Goal: Task Accomplishment & Management: Manage account settings

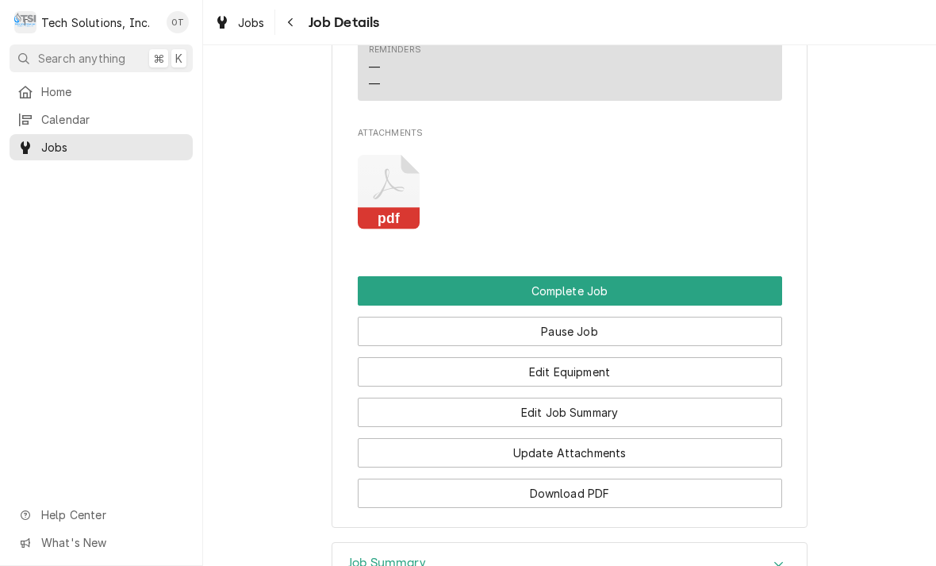
scroll to position [1737, 0]
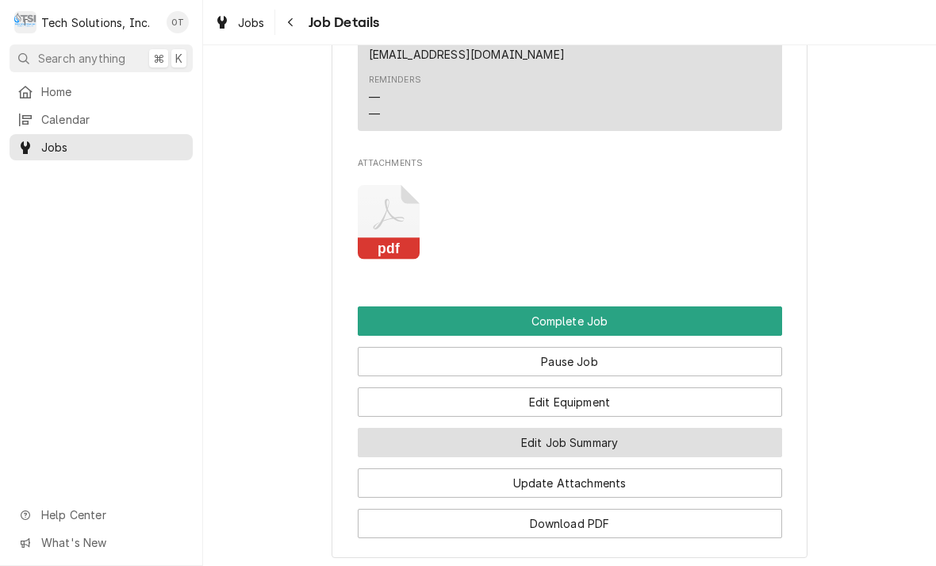
click at [568, 428] on button "Edit Job Summary" at bounding box center [570, 442] width 424 height 29
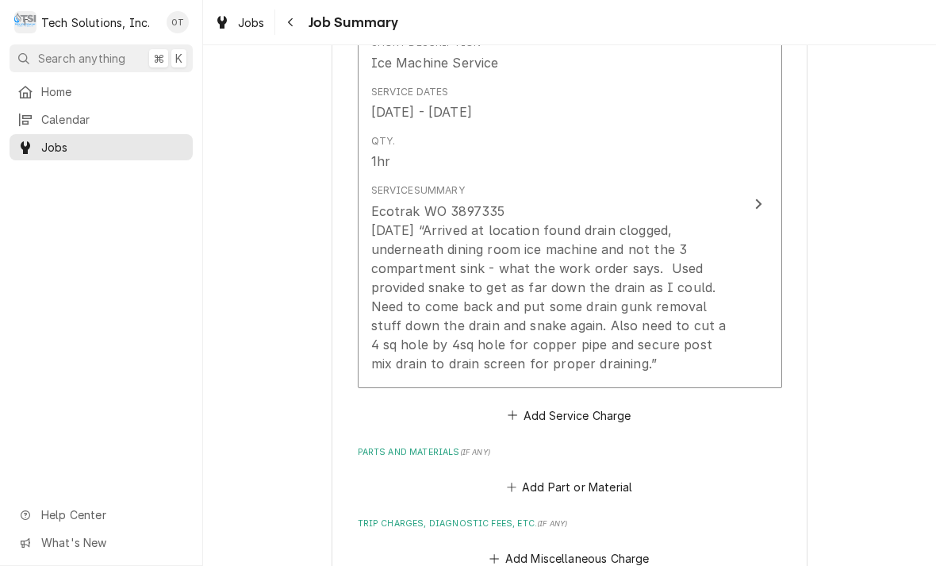
scroll to position [434, 0]
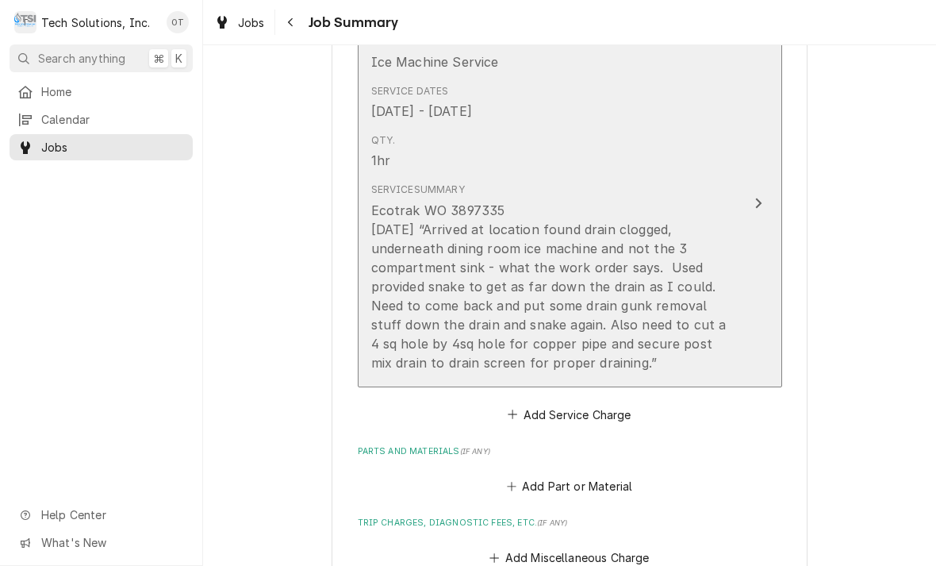
click at [766, 194] on div "Update Line Item" at bounding box center [758, 203] width 21 height 19
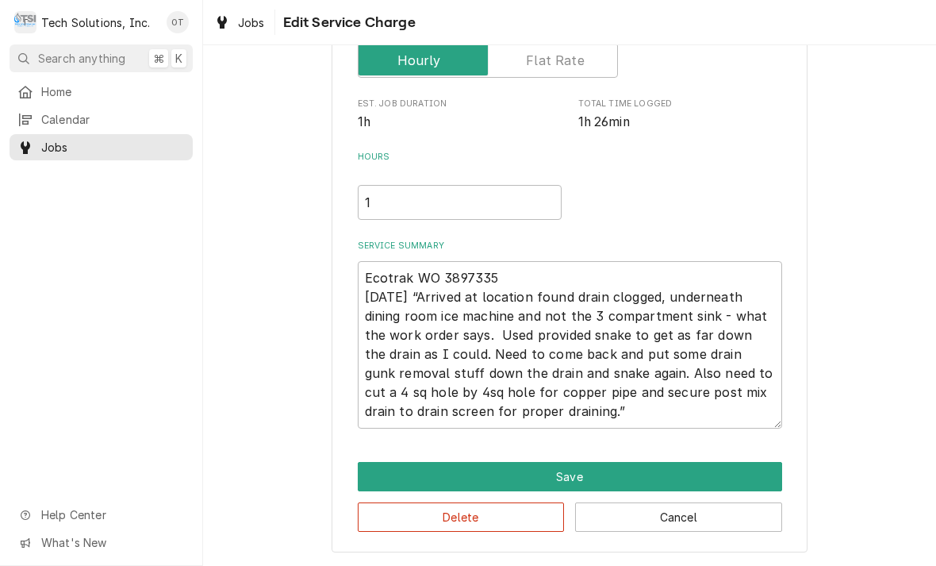
scroll to position [143, 0]
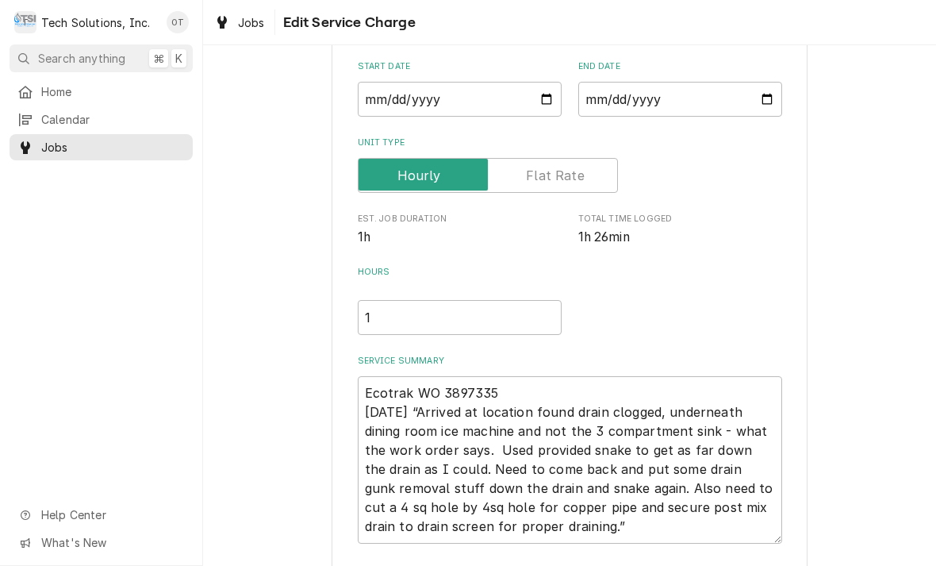
type textarea "x"
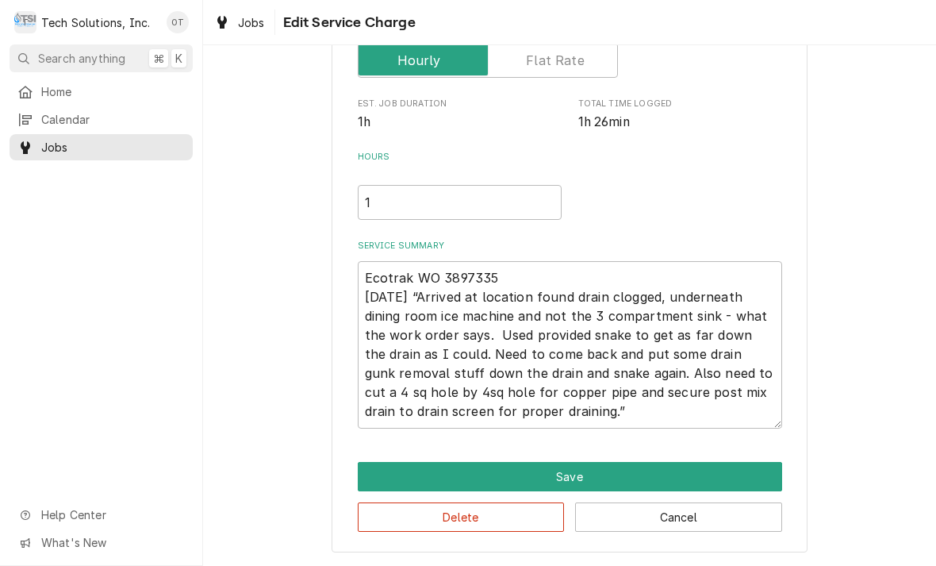
scroll to position [261, 0]
click at [596, 421] on textarea "Ecotrak WO 3897335 9/13/25 “Arrived at location found drain clogged, underneath…" at bounding box center [570, 344] width 424 height 167
type textarea "Ecotrak WO 3897335 9/13/25 “Arrived at location found drain clogged, underneath…"
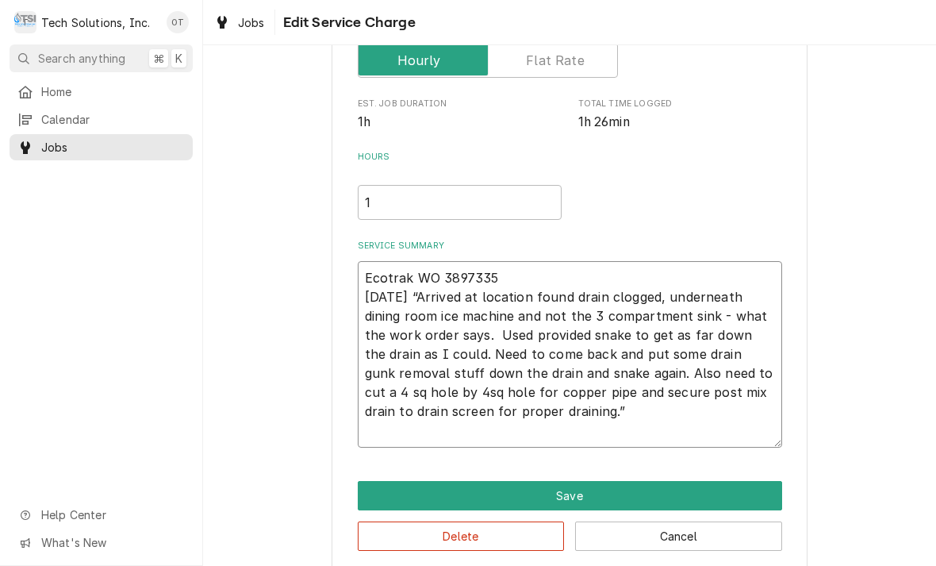
type textarea "x"
type textarea "Ecotrak WO 3897335 9/13/25 “Arrived at location found drain clogged, underneath…"
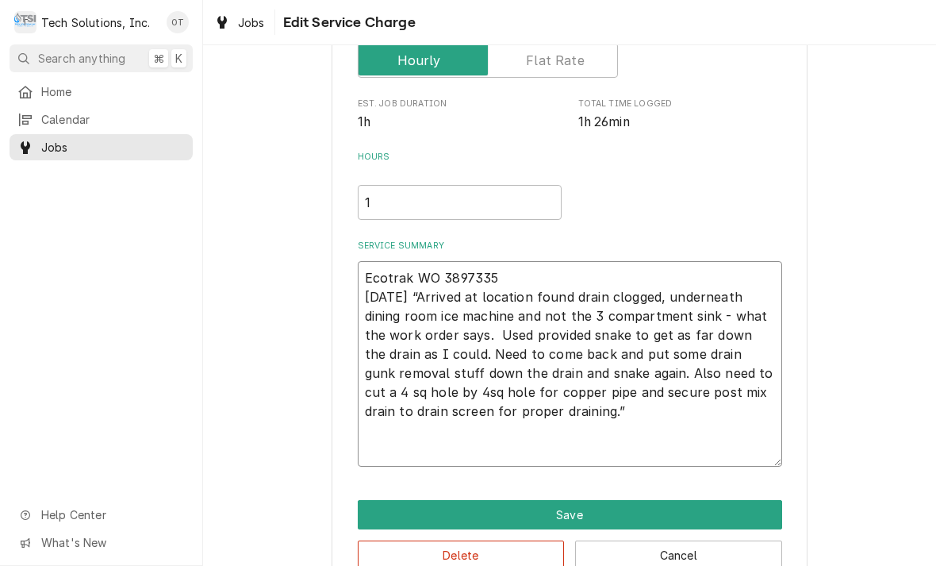
type textarea "x"
type textarea "Ecotrak WO 3897335 9/13/25 “Arrived at location found drain clogged, underneath…"
type textarea "x"
type textarea "Ecotrak WO 3897335 9/13/25 “Arrived at location found drain clogged, underneath…"
type textarea "x"
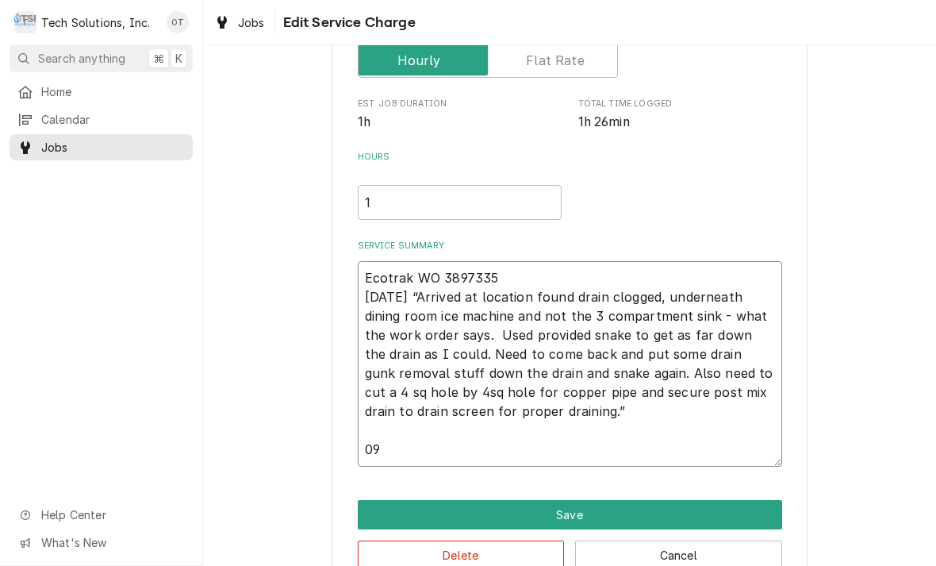
type textarea "Ecotrak WO 3897335 9/13/25 “Arrived at location found drain clogged, underneath…"
type textarea "x"
type textarea "Ecotrak WO 3897335 9/13/25 “Arrived at location found drain clogged, underneath…"
type textarea "x"
type textarea "Ecotrak WO 3897335 9/13/25 “Arrived at location found drain clogged, underneath…"
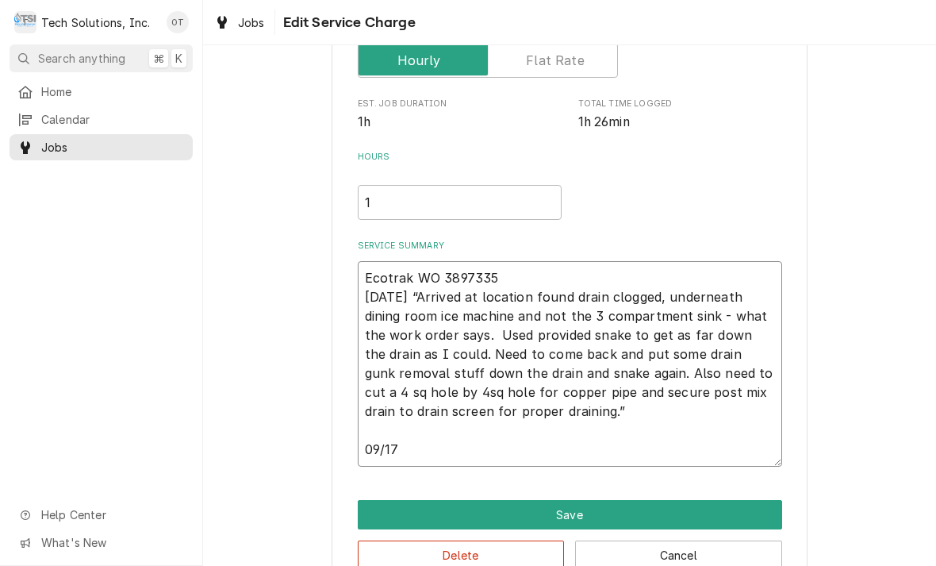
type textarea "x"
type textarea "Ecotrak WO 3897335 9/13/25 “Arrived at location found drain clogged, underneath…"
type textarea "x"
type textarea "Ecotrak WO 3897335 9/13/25 “Arrived at location found drain clogged, underneath…"
type textarea "x"
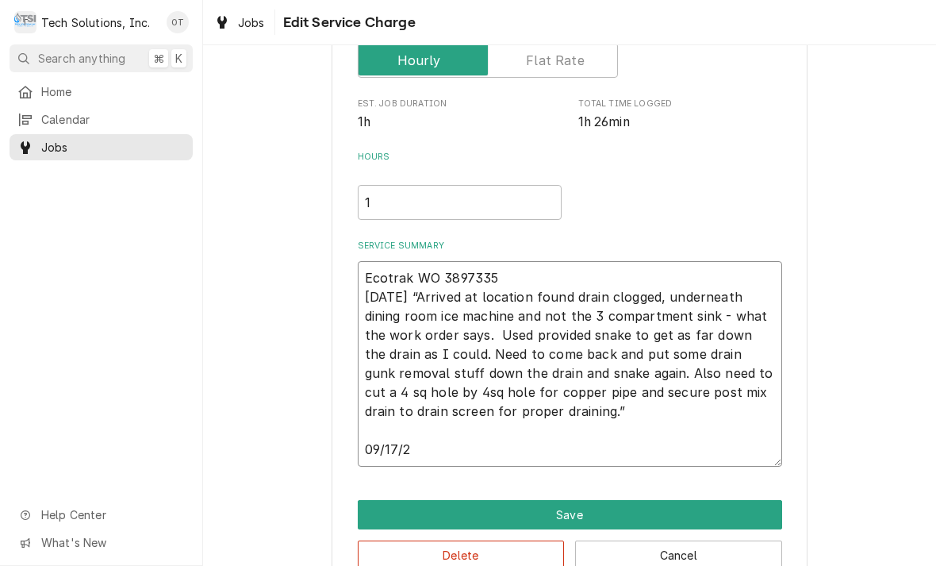
type textarea "Ecotrak WO 3897335 9/13/25 “Arrived at location found drain clogged, underneath…"
type textarea "x"
type textarea "Ecotrak WO 3897335 9/13/25 “Arrived at location found drain clogged, underneath…"
type textarea "x"
type textarea "Ecotrak WO 3897335 9/13/25 “Arrived at location found drain clogged, underneath…"
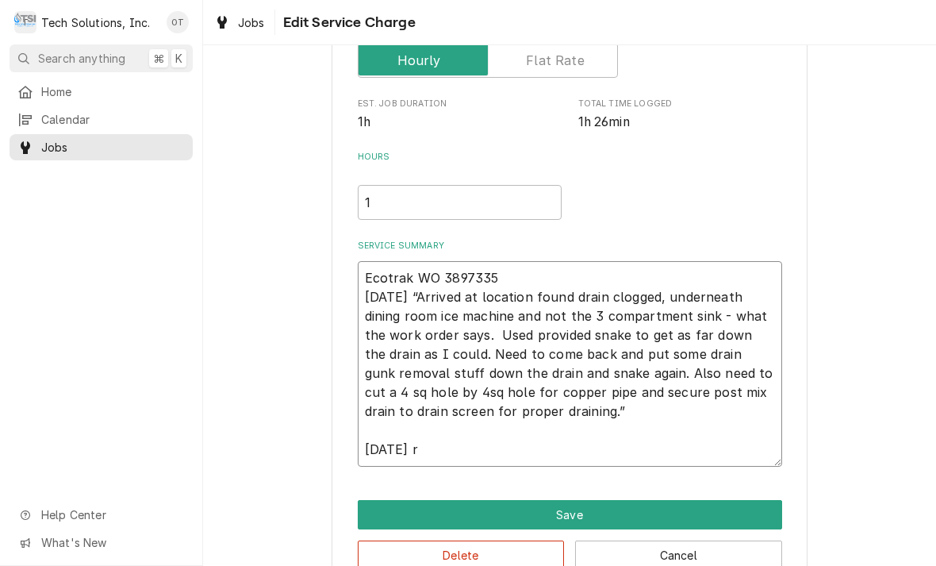
type textarea "x"
type textarea "Ecotrak WO 3897335 9/13/25 “Arrived at location found drain clogged, underneath…"
type textarea "x"
type textarea "Ecotrak WO 3897335 9/13/25 “Arrived at location found drain clogged, underneath…"
type textarea "x"
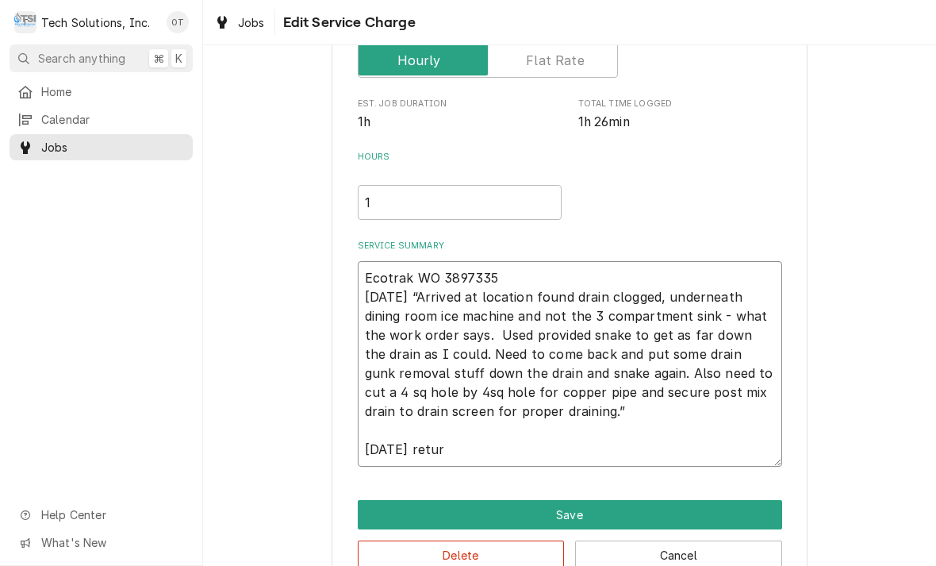
type textarea "Ecotrak WO 3897335 9/13/25 “Arrived at location found drain clogged, underneath…"
type textarea "x"
type textarea "Ecotrak WO 3897335 9/13/25 “Arrived at location found drain clogged, underneath…"
type textarea "x"
type textarea "Ecotrak WO 3897335 9/13/25 “Arrived at location found drain clogged, underneath…"
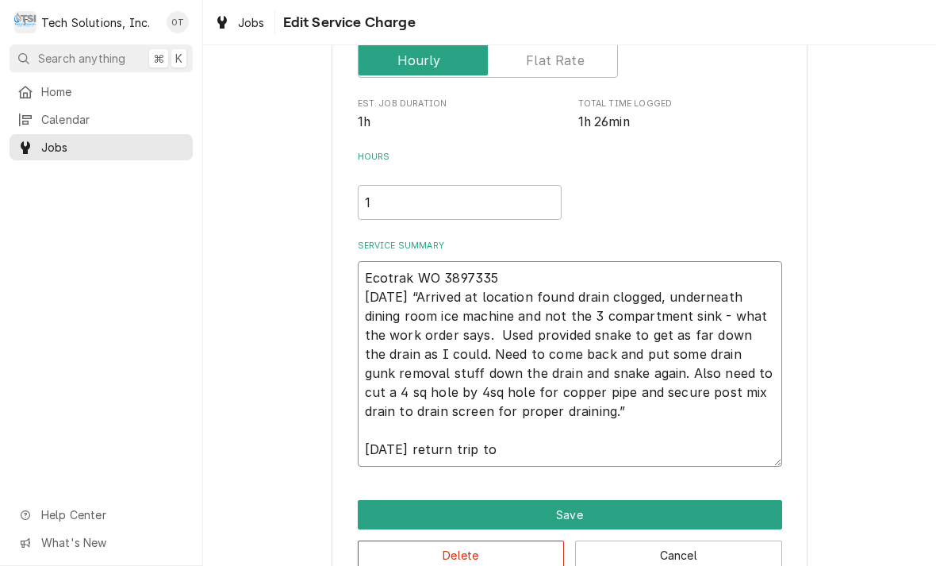
type textarea "x"
type textarea "Ecotrak WO 3897335 9/13/25 “Arrived at location found drain clogged, underneath…"
type textarea "x"
type textarea "Ecotrak WO 3897335 9/13/25 “Arrived at location found drain clogged, underneath…"
type textarea "x"
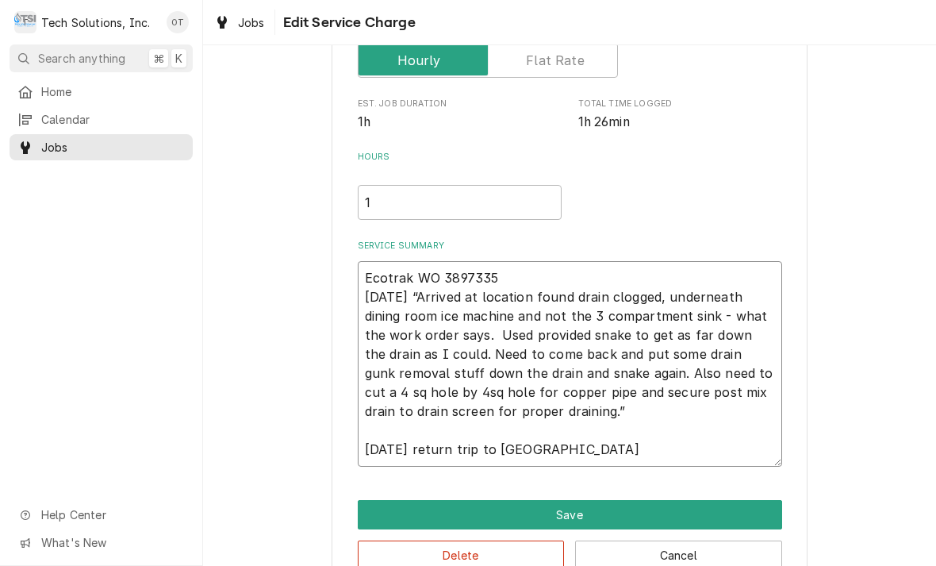
type textarea "Ecotrak WO 3897335 9/13/25 “Arrived at location found drain clogged, underneath…"
type textarea "x"
type textarea "Ecotrak WO 3897335 9/13/25 “Arrived at location found drain clogged, underneath…"
type textarea "x"
type textarea "Ecotrak WO 3897335 9/13/25 “Arrived at location found drain clogged, underneath…"
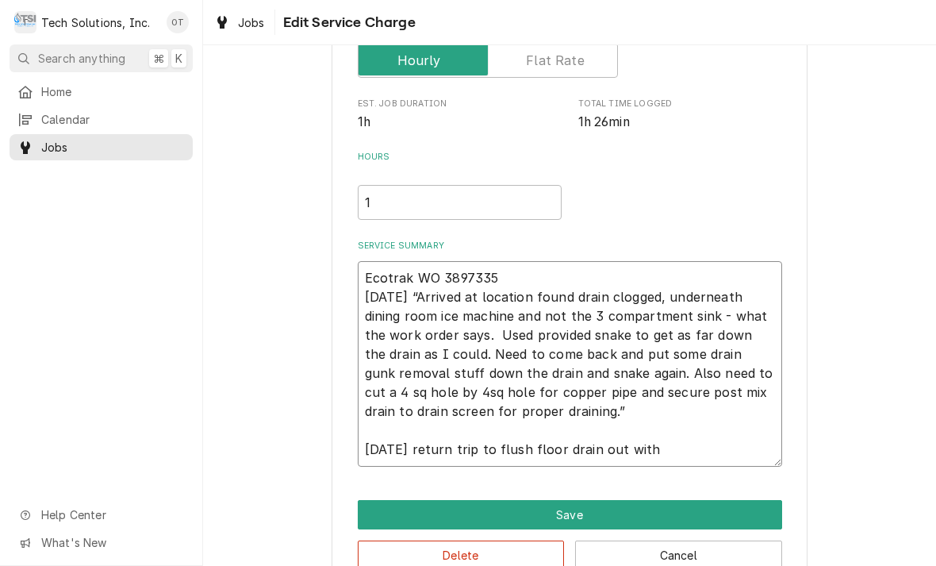
type textarea "x"
type textarea "Ecotrak WO 3897335 9/13/25 “Arrived at location found drain clogged, underneath…"
type textarea "x"
type textarea "Ecotrak WO 3897335 9/13/25 “Arrived at location found drain clogged, underneath…"
type textarea "x"
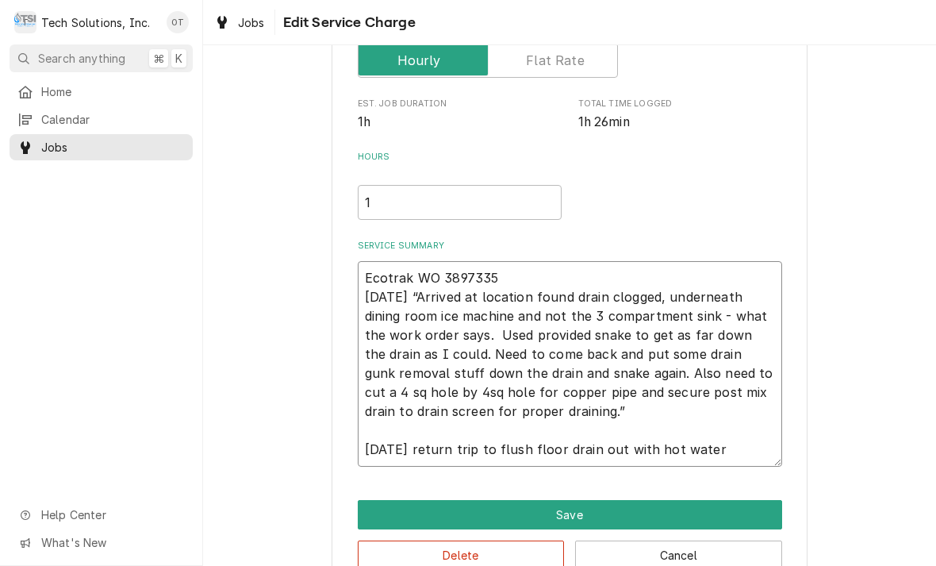
type textarea "Ecotrak WO 3897335 9/13/25 “Arrived at location found drain clogged, underneath…"
type textarea "x"
type textarea "Ecotrak WO 3897335 9/13/25 “Arrived at location found drain clogged, underneath…"
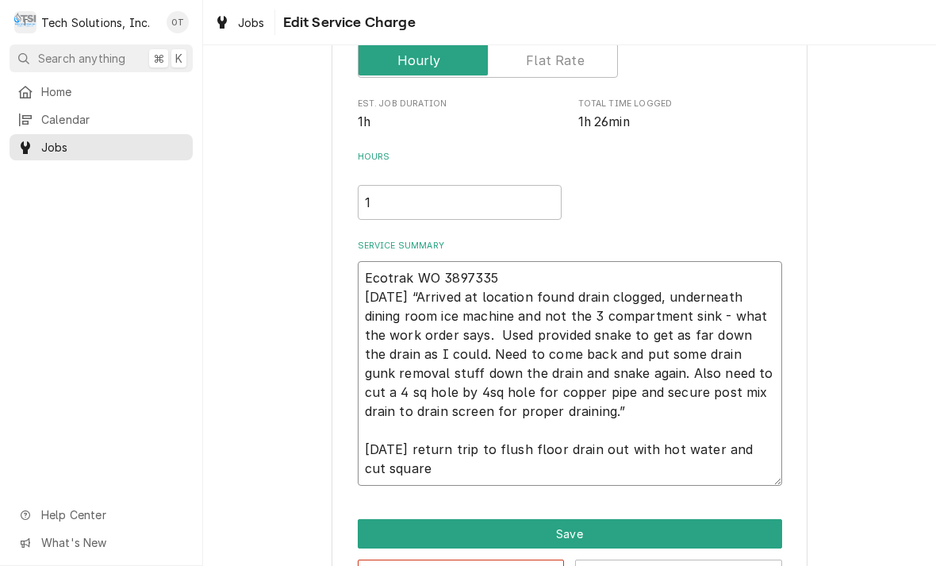
type textarea "x"
type textarea "Ecotrak WO 3897335 9/13/25 “Arrived at location found drain clogged, underneath…"
type textarea "x"
type textarea "Ecotrak WO 3897335 9/13/25 “Arrived at location found drain clogged, underneath…"
type textarea "x"
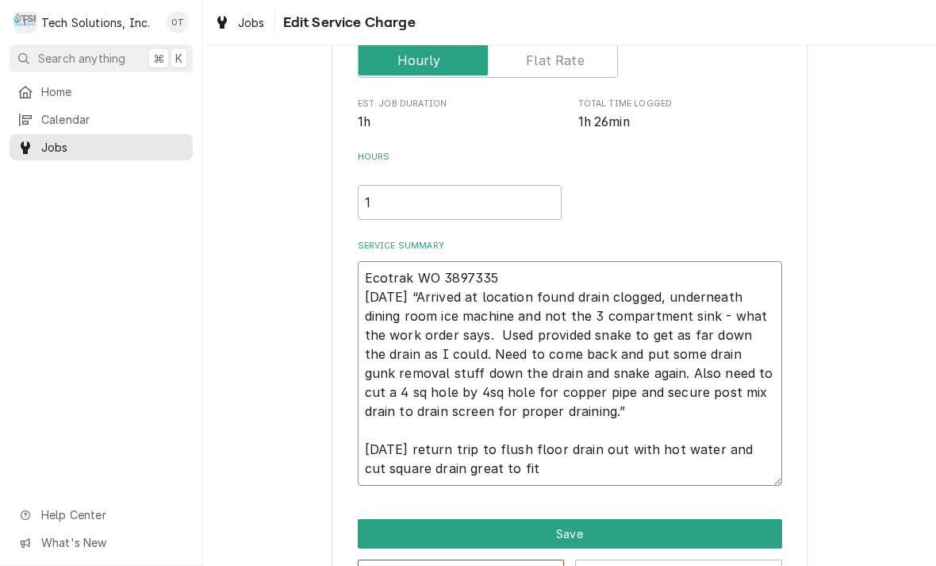
type textarea "Ecotrak WO 3897335 9/13/25 “Arrived at location found drain clogged, underneath…"
type textarea "x"
type textarea "Ecotrak WO 3897335 9/13/25 “Arrived at location found drain clogged, underneath…"
type textarea "x"
type textarea "Ecotrak WO 3897335 9/13/25 “Arrived at location found drain clogged, underneath…"
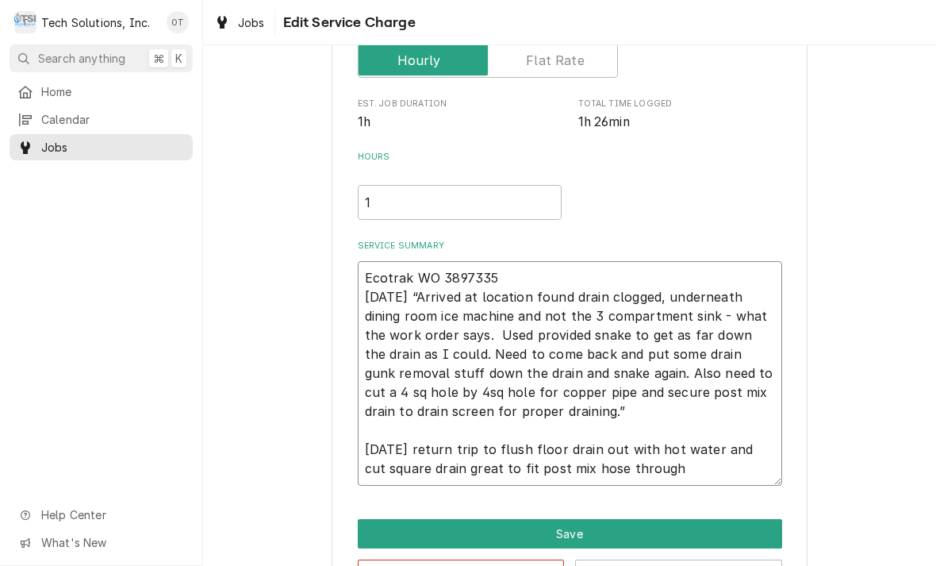
type textarea "x"
type textarea "Ecotrak WO 3897335 9/13/25 “Arrived at location found drain clogged, underneath…"
type textarea "x"
type textarea "Ecotrak WO 3897335 9/13/25 “Arrived at location found drain clogged, underneath…"
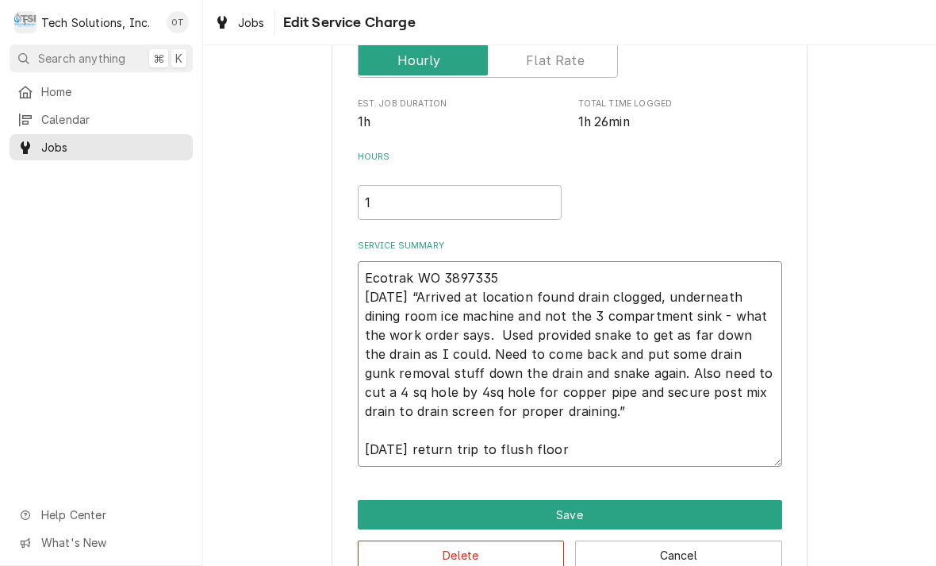
type textarea "x"
type textarea "Ecotrak WO 3897335 9/13/25 “Arrived at location found drain clogged, underneath…"
type textarea "x"
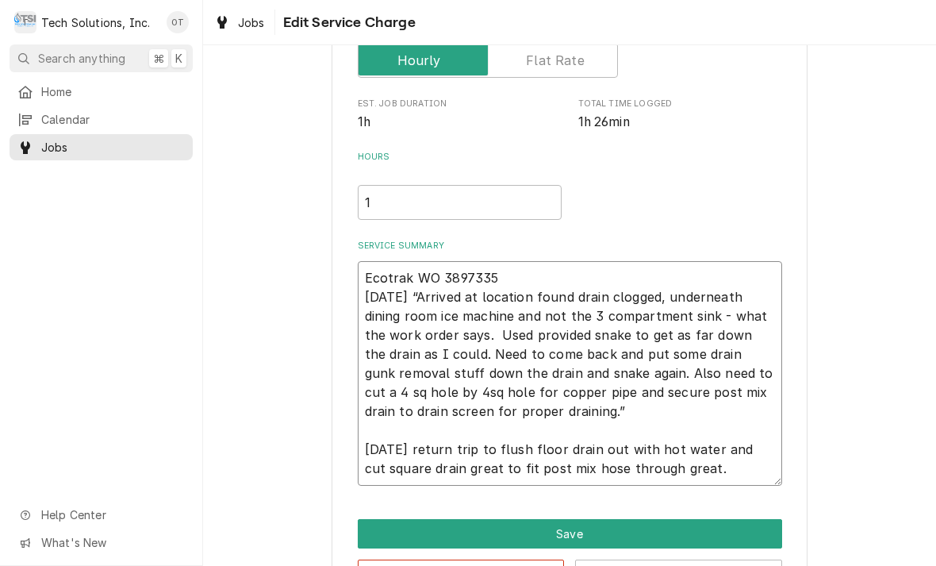
type textarea "Ecotrak WO 3897335 9/13/25 “Arrived at location found drain clogged, underneath…"
type textarea "x"
type textarea "Ecotrak WO 3897335 9/13/25 “Arrived at location found drain clogged, underneath…"
type textarea "x"
type textarea "Ecotrak WO 3897335 9/13/25 “Arrived at location found drain clogged, underneath…"
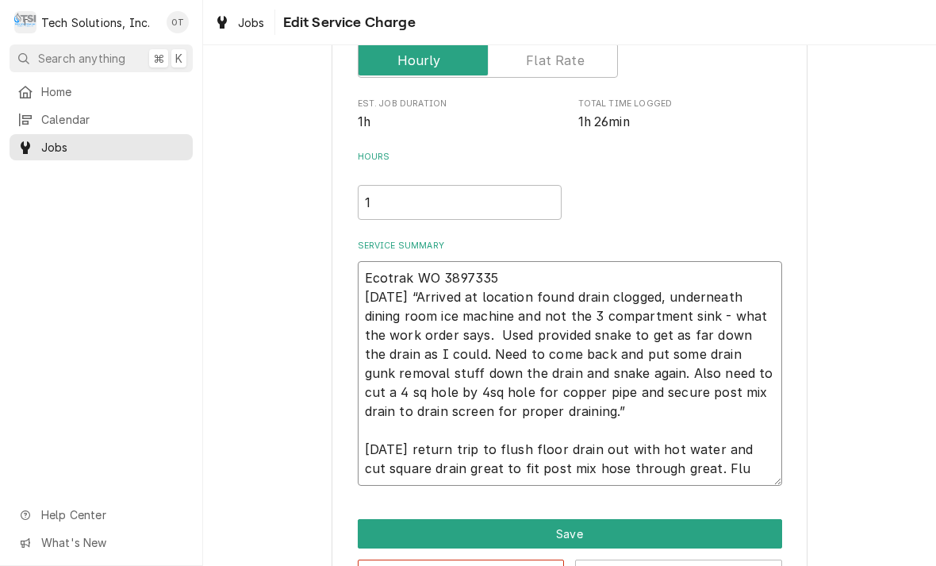
type textarea "x"
type textarea "Ecotrak WO 3897335 9/13/25 “Arrived at location found drain clogged, underneath…"
type textarea "x"
type textarea "Ecotrak WO 3897335 9/13/25 “Arrived at location found drain clogged, underneath…"
type textarea "x"
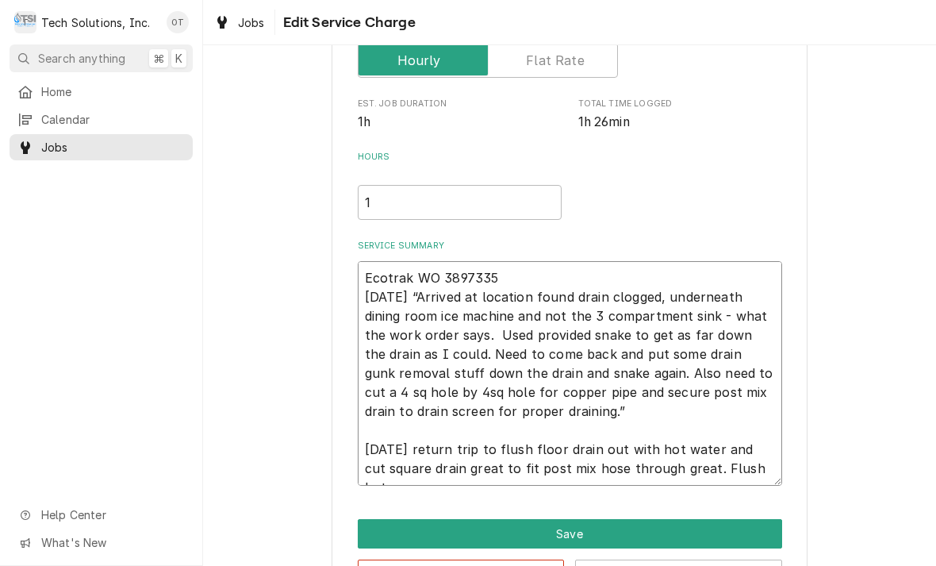
type textarea "Ecotrak WO 3897335 9/13/25 “Arrived at location found drain clogged, underneath…"
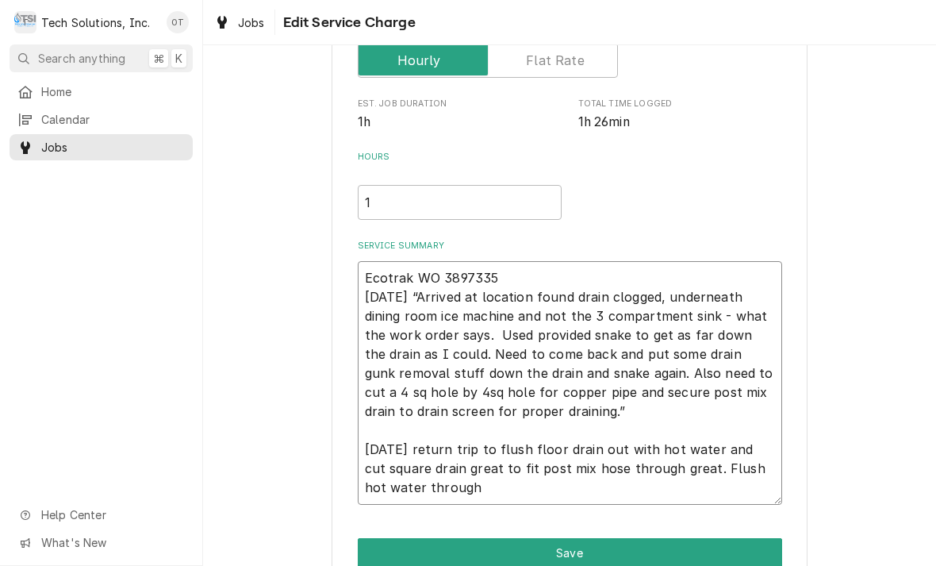
type textarea "x"
type textarea "Ecotrak WO 3897335 9/13/25 “Arrived at location found drain clogged, underneath…"
type textarea "x"
type textarea "Ecotrak WO 3897335 9/13/25 “Arrived at location found drain clogged, underneath…"
type textarea "x"
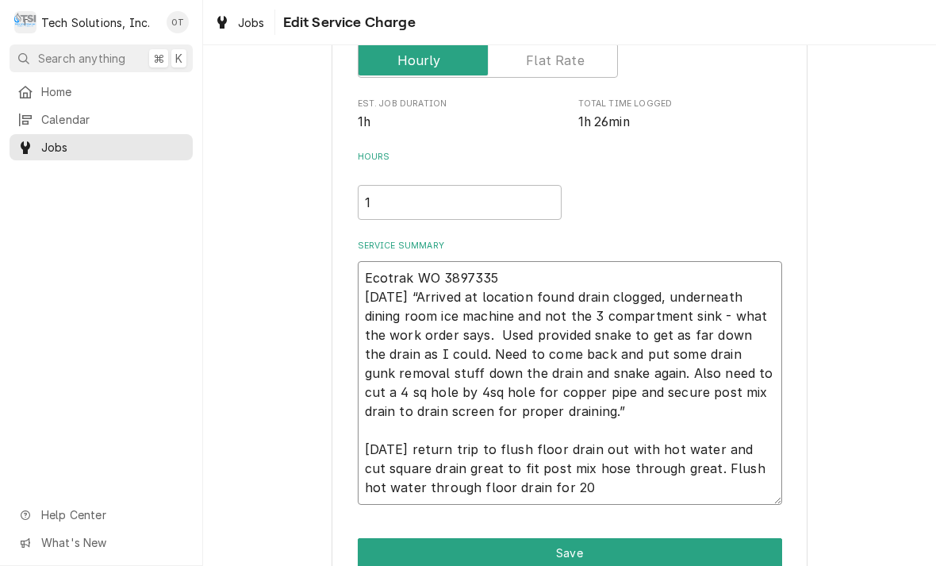
type textarea "Ecotrak WO 3897335 9/13/25 “Arrived at location found drain clogged, underneath…"
type textarea "x"
type textarea "Ecotrak WO 3897335 9/13/25 “Arrived at location found drain clogged, underneath…"
type textarea "x"
type textarea "Ecotrak WO 3897335 9/13/25 “Arrived at location found drain clogged, underneath…"
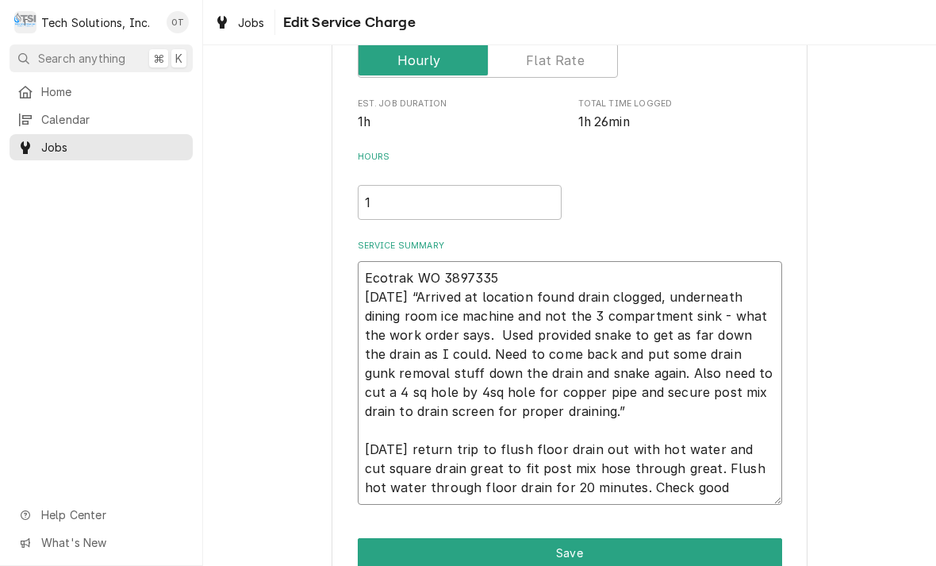
type textarea "x"
type textarea "Ecotrak WO 3897335 9/13/25 “Arrived at location found drain clogged, underneath…"
type textarea "x"
type textarea "Ecotrak WO 3897335 9/13/25 “Arrived at location found drain clogged, underneath…"
type textarea "x"
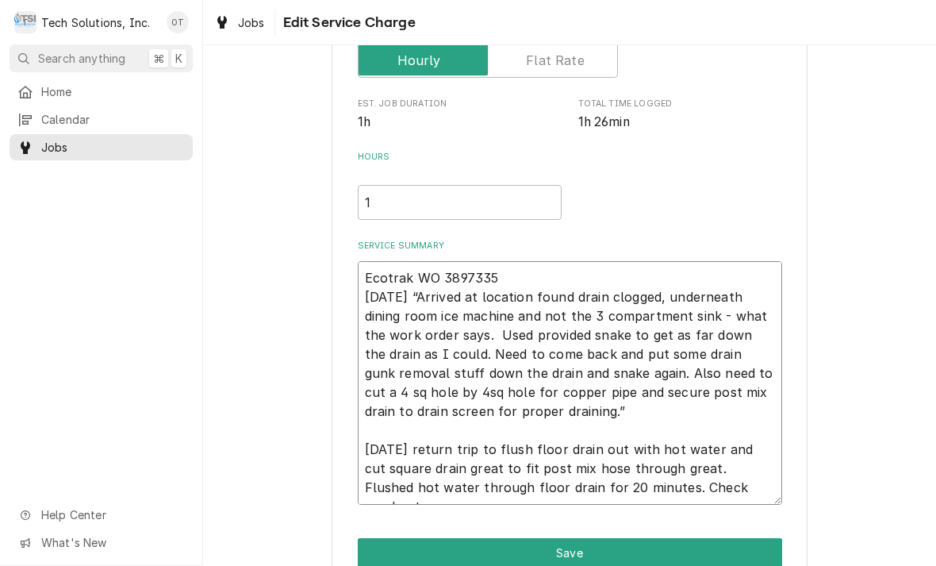
type textarea "Ecotrak WO 3897335 9/13/25 “Arrived at location found drain clogged, underneath…"
type textarea "x"
type textarea "Ecotrak WO 3897335 9/13/25 “Arrived at location found drain clogged, underneath…"
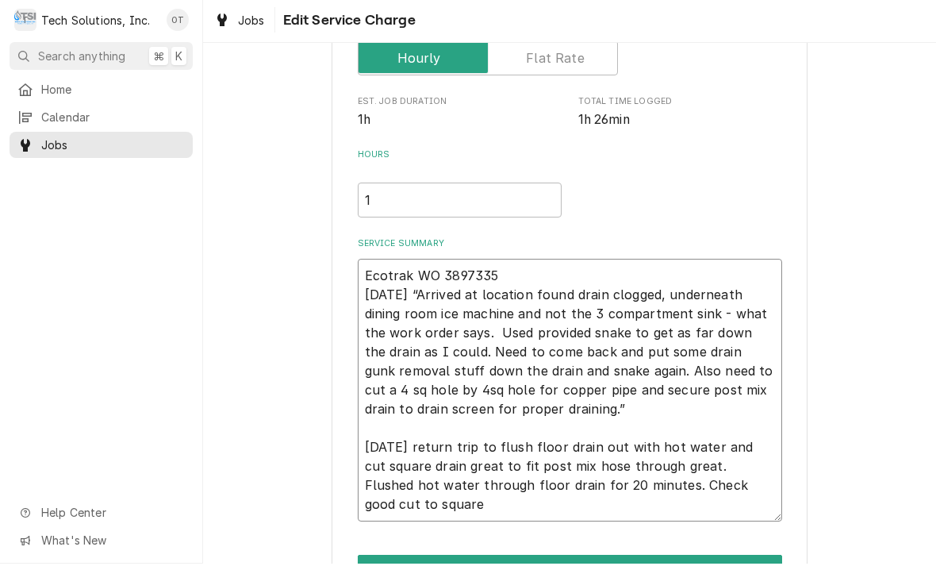
type textarea "x"
type textarea "Ecotrak WO 3897335 9/13/25 “Arrived at location found drain clogged, underneath…"
type textarea "x"
type textarea "Ecotrak WO 3897335 9/13/25 “Arrived at location found drain clogged, underneath…"
type textarea "x"
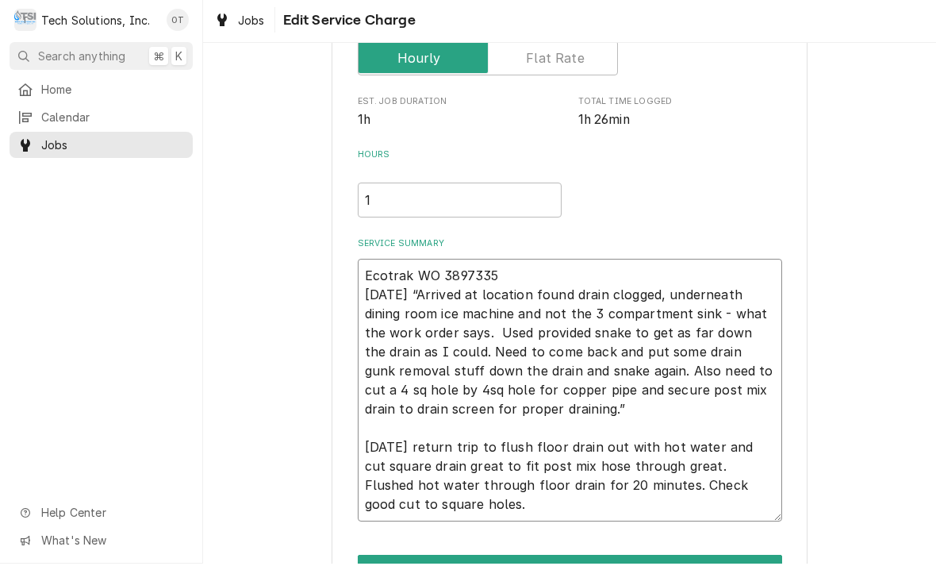
type textarea "Ecotrak WO 3897335 9/13/25 “Arrived at location found drain clogged, underneath…"
type textarea "x"
type textarea "Ecotrak WO 3897335 9/13/25 “Arrived at location found drain clogged, underneath…"
type textarea "x"
type textarea "Ecotrak WO 3897335 9/13/25 “Arrived at location found drain clogged, underneath…"
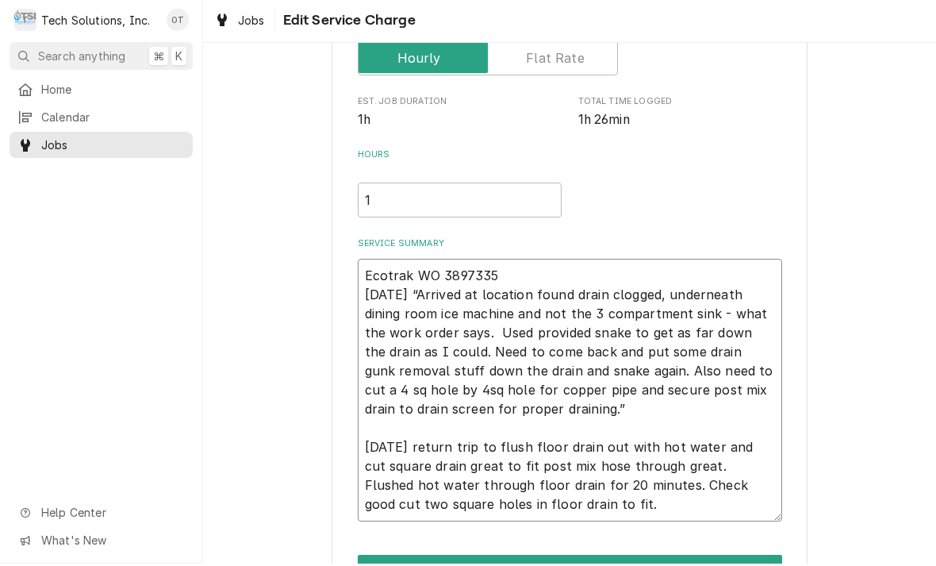
type textarea "x"
type textarea "Ecotrak WO 3897335 9/13/25 “Arrived at location found drain clogged, underneath…"
type textarea "x"
type textarea "Ecotrak WO 3897335 9/13/25 “Arrived at location found drain clogged, underneath…"
type textarea "x"
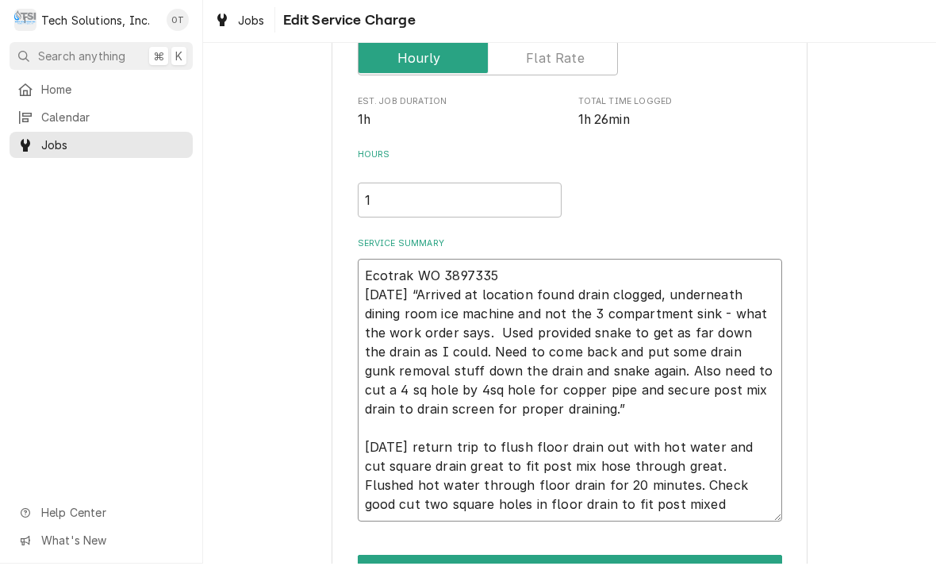
type textarea "Ecotrak WO 3897335 9/13/25 “Arrived at location found drain clogged, underneath…"
type textarea "x"
type textarea "Ecotrak WO 3897335 9/13/25 “Arrived at location found drain clogged, underneath…"
type textarea "x"
type textarea "Ecotrak WO 3897335 9/13/25 “Arrived at location found drain clogged, underneath…"
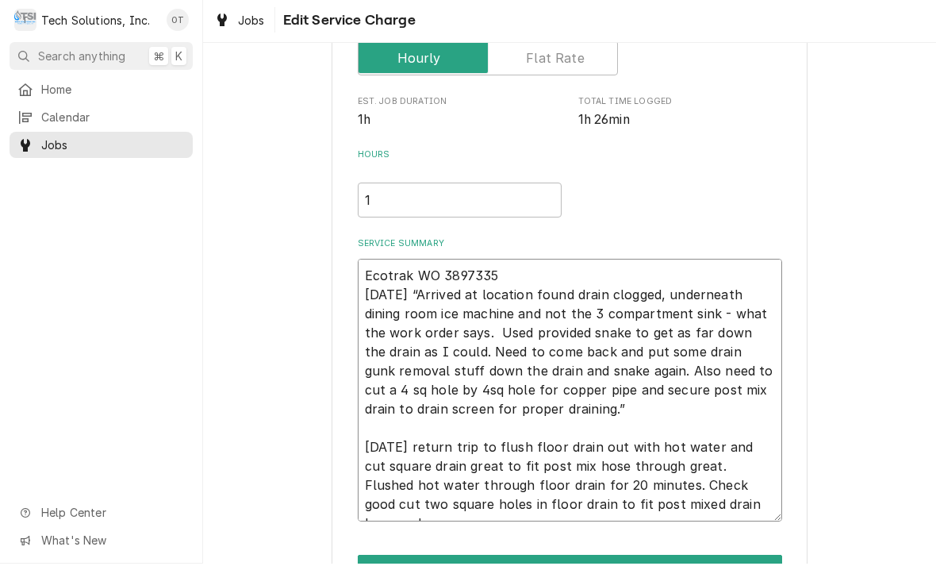
type textarea "x"
type textarea "Ecotrak WO 3897335 9/13/25 “Arrived at location found drain clogged, underneath…"
type textarea "x"
type textarea "Ecotrak WO 3897335 9/13/25 “Arrived at location found drain clogged, underneath…"
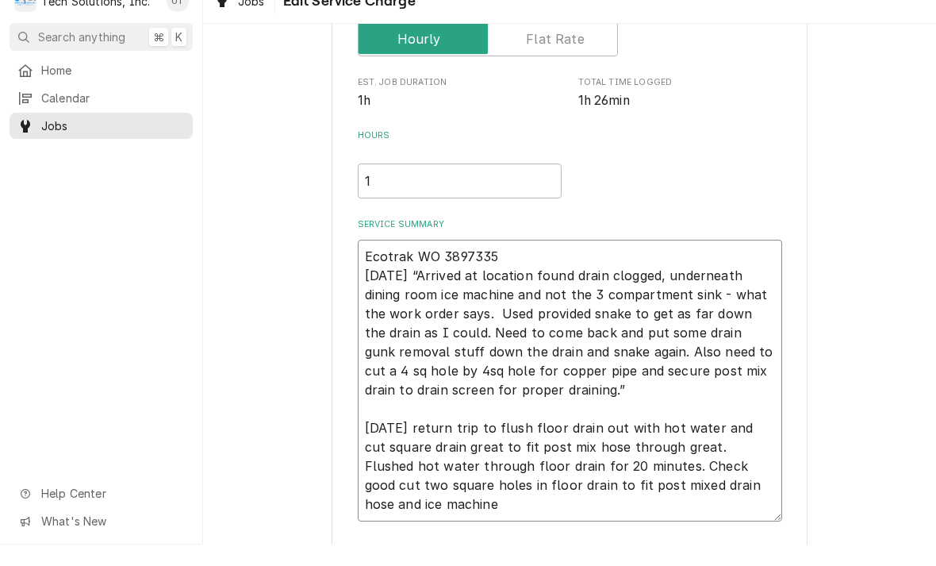
type textarea "x"
type textarea "Ecotrak WO 3897335 9/13/25 “Arrived at location found drain clogged, underneath…"
type textarea "x"
type textarea "Ecotrak WO 3897335 9/13/25 “Arrived at location found drain clogged, underneath…"
type textarea "x"
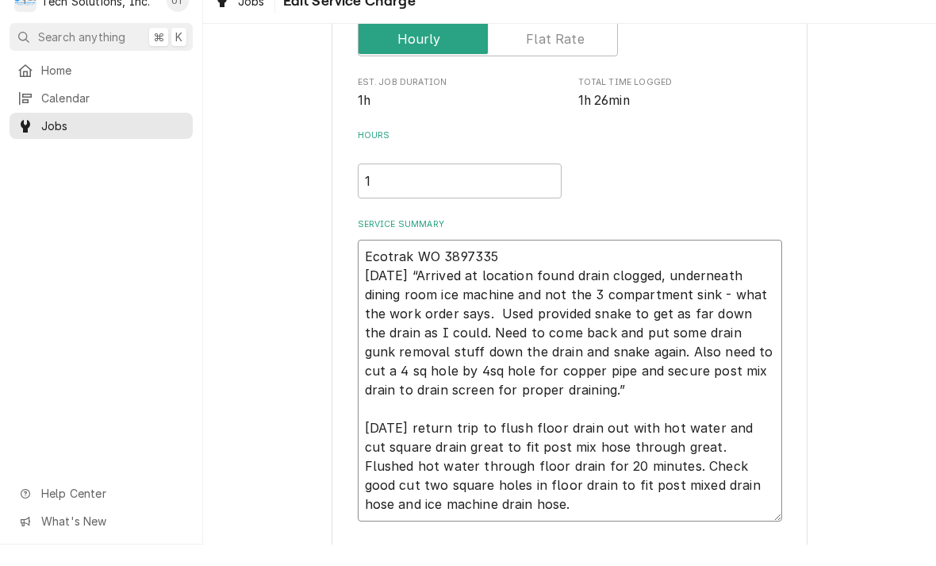
type textarea "Ecotrak WO 3897335 9/13/25 “Arrived at location found drain clogged, underneath…"
type textarea "x"
type textarea "Ecotrak WO 3897335 9/13/25 “Arrived at location found drain clogged, underneath…"
type textarea "x"
type textarea "Ecotrak WO 3897335 9/13/25 “Arrived at location found drain clogged, underneath…"
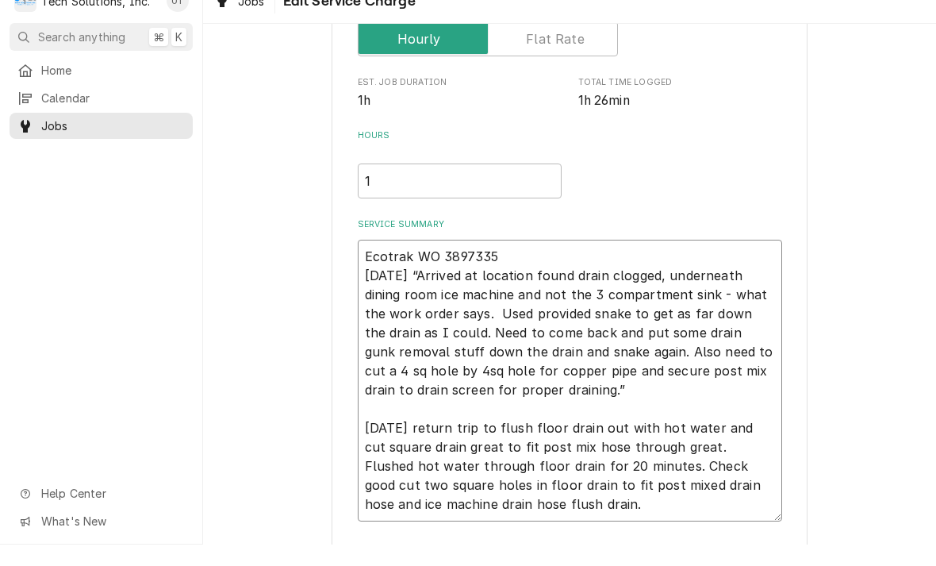
type textarea "x"
type textarea "Ecotrak WO 3897335 9/13/25 “Arrived at location found drain clogged, underneath…"
type textarea "x"
type textarea "Ecotrak WO 3897335 9/13/25 “Arrived at location found drain clogged, underneath…"
type textarea "x"
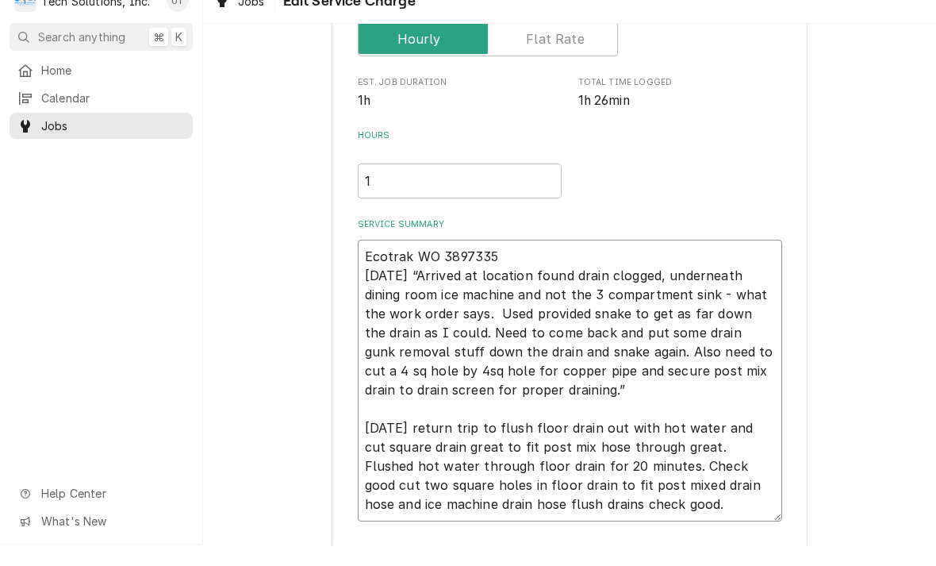
type textarea "Ecotrak WO 3897335 9/13/25 “Arrived at location found drain clogged, underneath…"
type textarea "x"
type textarea "Ecotrak WO 3897335 9/13/25 “Arrived at location found drain clogged, underneath…"
type textarea "x"
type textarea "Ecotrak WO 3897335 9/13/25 “Arrived at location found drain clogged, underneath…"
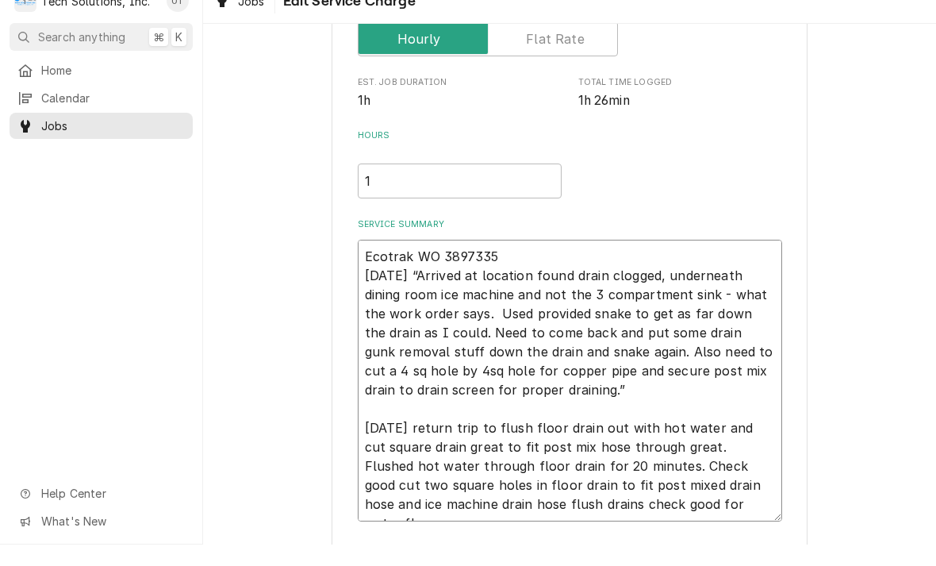
type textarea "x"
type textarea "Ecotrak WO 3897335 9/13/25 “Arrived at location found drain clogged, underneath…"
type textarea "x"
type textarea "Ecotrak WO 3897335 9/13/25 “Arrived at location found drain clogged, underneath…"
type textarea "x"
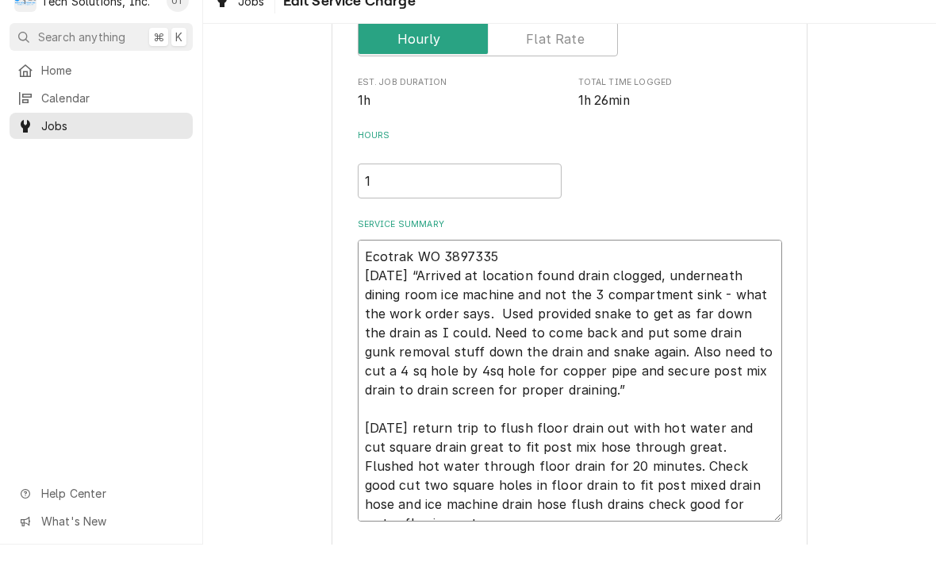
type textarea "Ecotrak WO 3897335 9/13/25 “Arrived at location found drain clogged, underneath…"
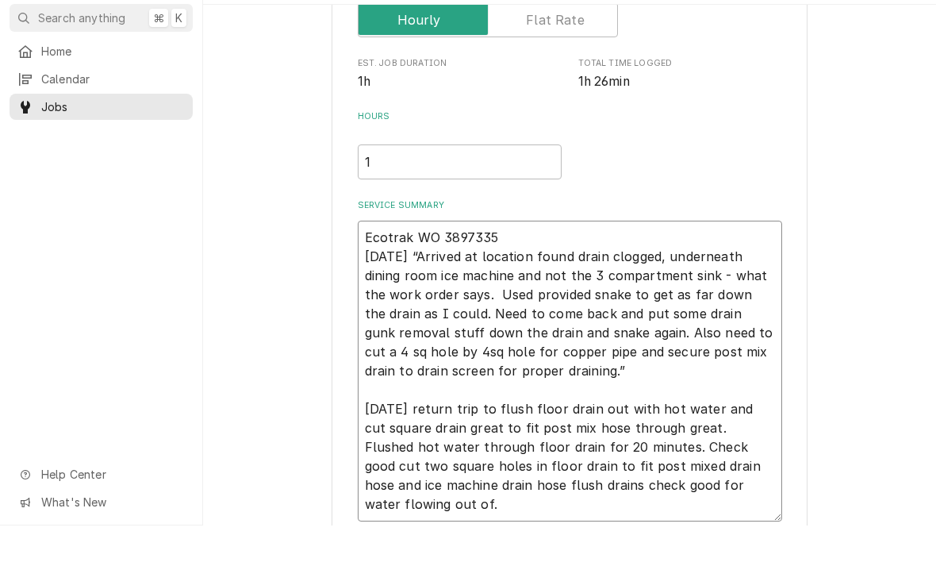
type textarea "x"
type textarea "Ecotrak WO 3897335 9/13/25 “Arrived at location found drain clogged, underneath…"
type textarea "x"
type textarea "Ecotrak WO 3897335 9/13/25 “Arrived at location found drain clogged, underneath…"
type textarea "x"
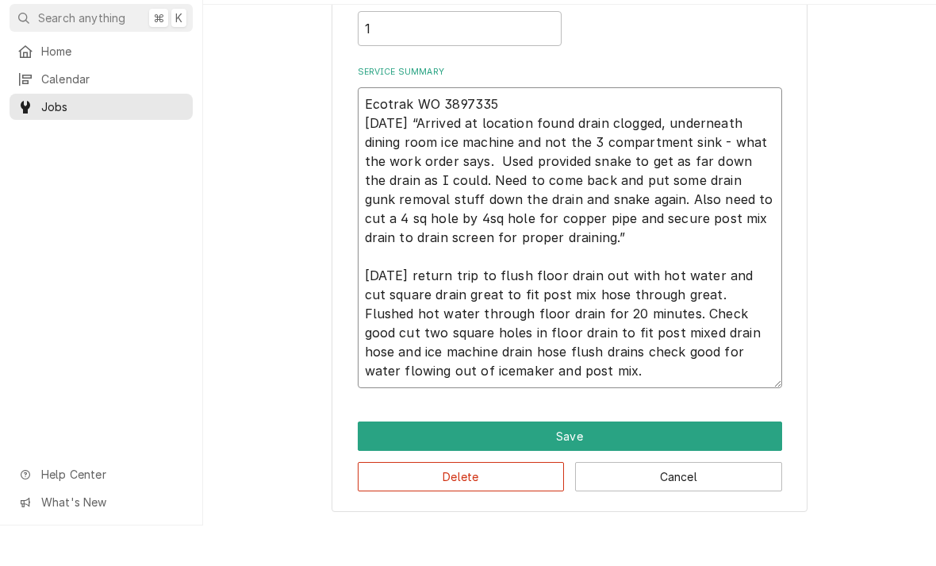
scroll to position [394, 0]
type textarea "Ecotrak WO 3897335 9/13/25 “Arrived at location found drain clogged, underneath…"
click at [934, 307] on div "Use the fields below to edit this service charge Short Description Ice Machine …" at bounding box center [569, 117] width 733 height 898
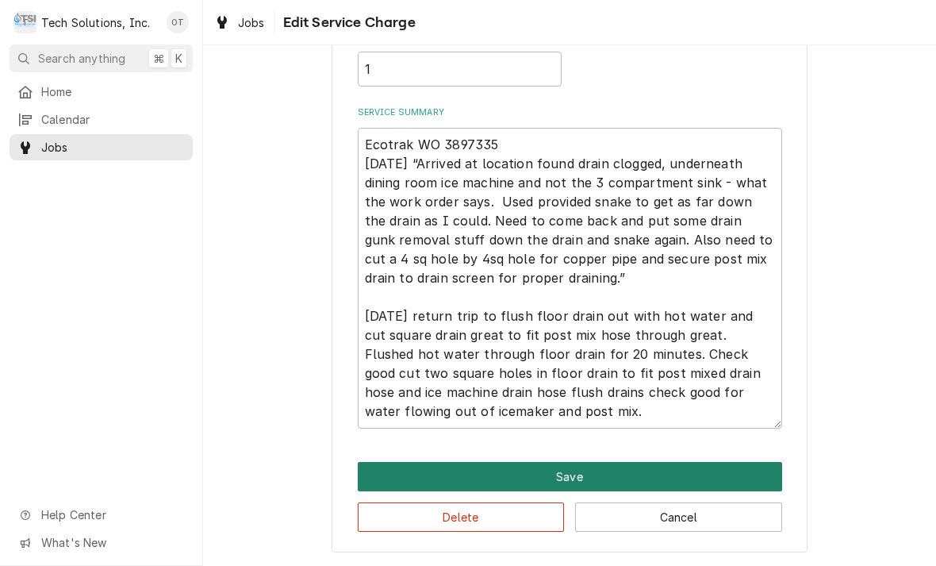
click at [577, 470] on button "Save" at bounding box center [570, 476] width 424 height 29
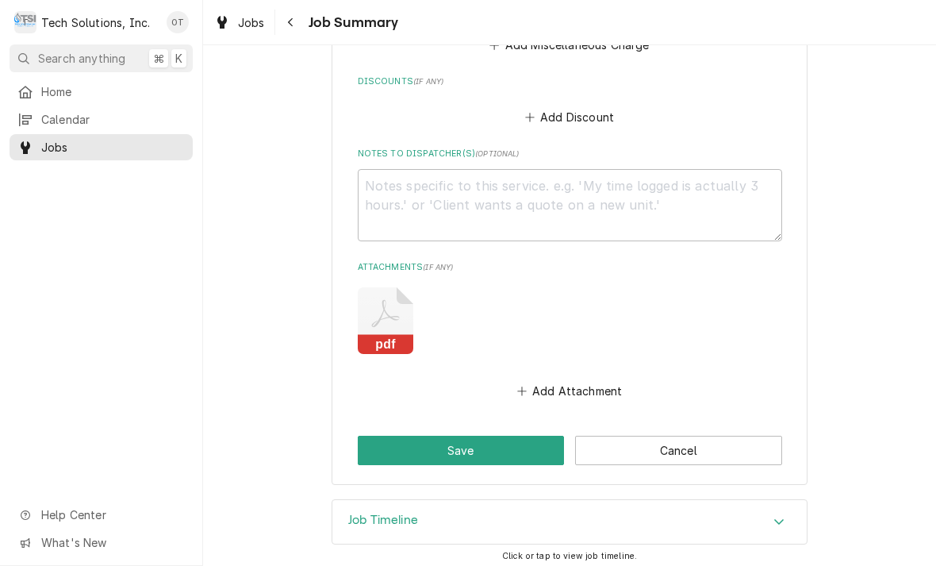
scroll to position [1099, 0]
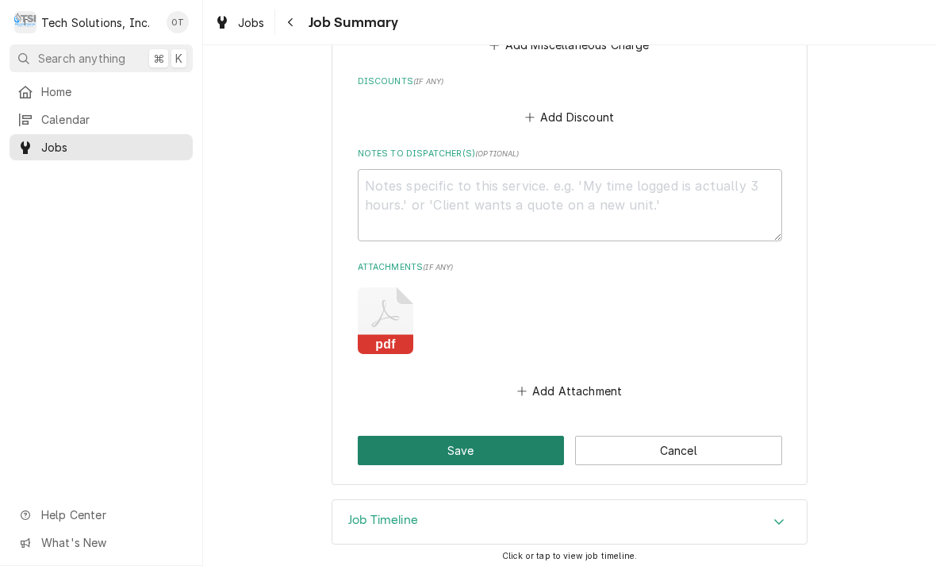
click at [466, 438] on button "Save" at bounding box center [461, 449] width 207 height 29
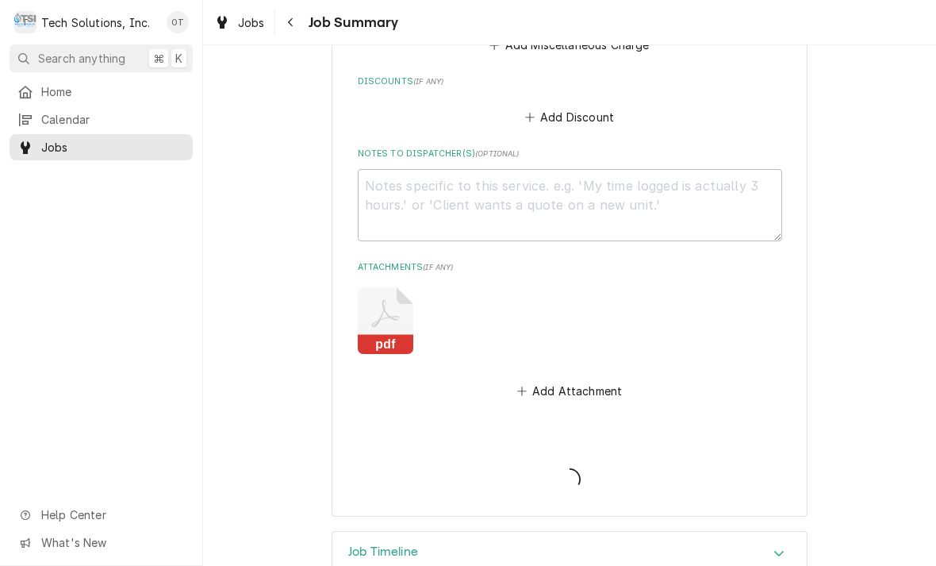
type textarea "x"
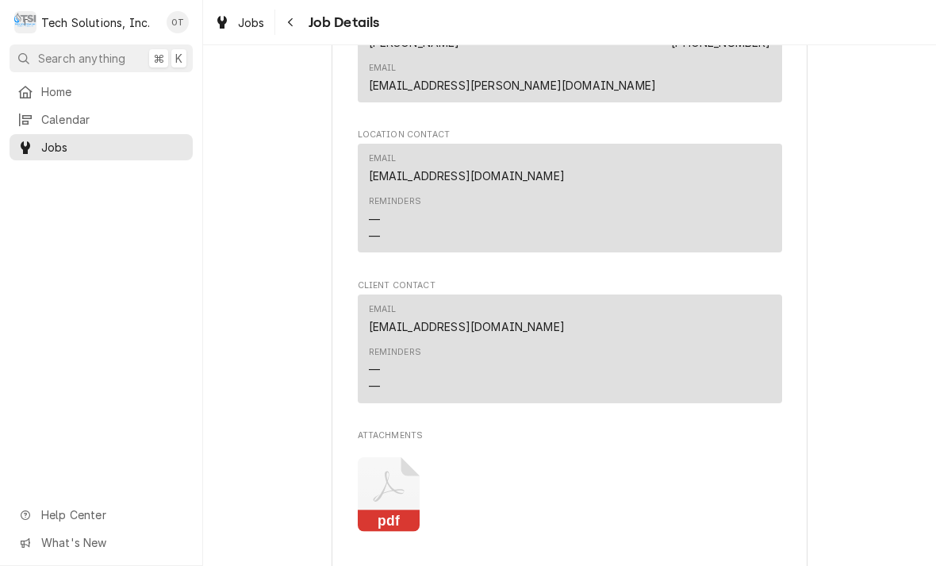
scroll to position [1466, 0]
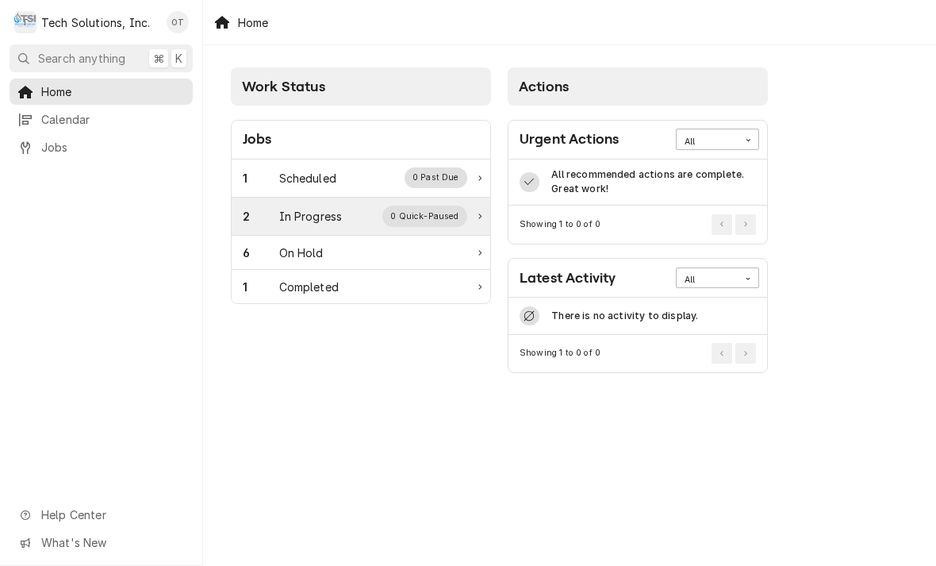
click at [458, 211] on div "0 Quick-Paused" at bounding box center [424, 215] width 85 height 21
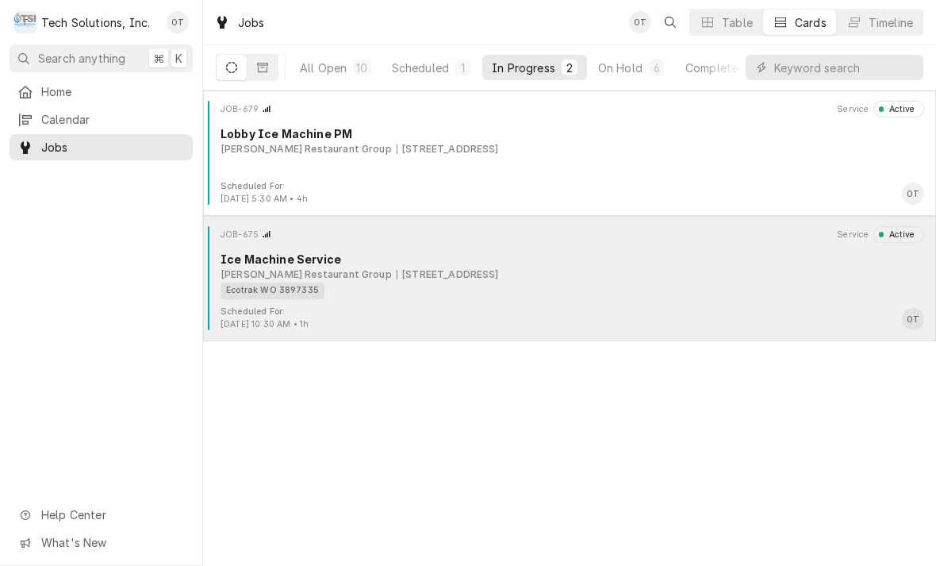
click at [499, 278] on div "2830 Mountaineer Blvd, Charleston, WV 25309" at bounding box center [448, 274] width 102 height 14
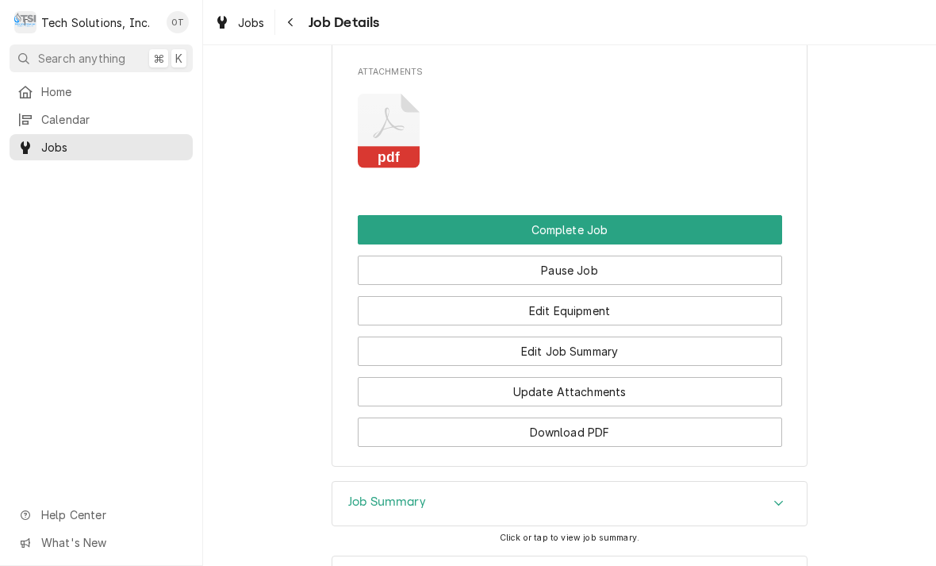
scroll to position [1833, 0]
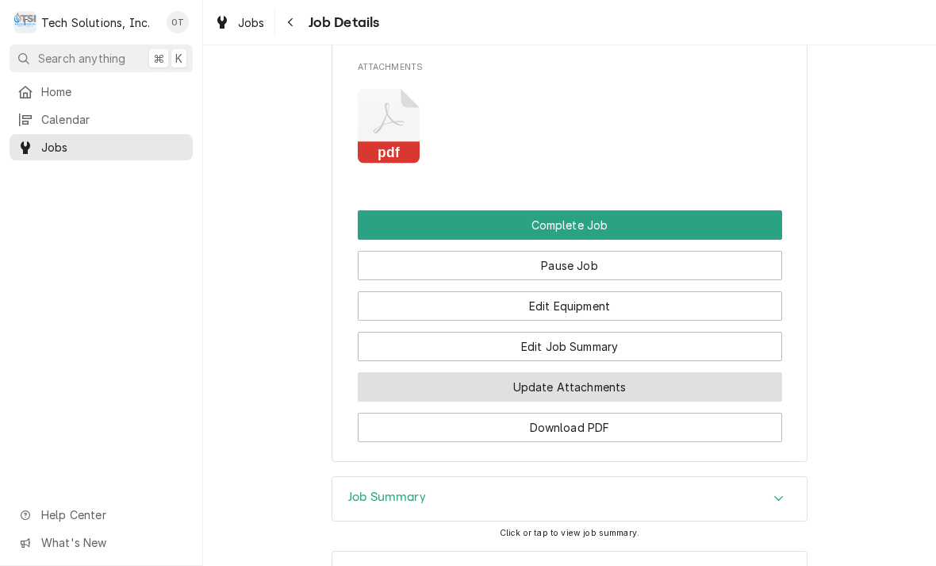
click at [563, 372] on button "Update Attachments" at bounding box center [570, 386] width 424 height 29
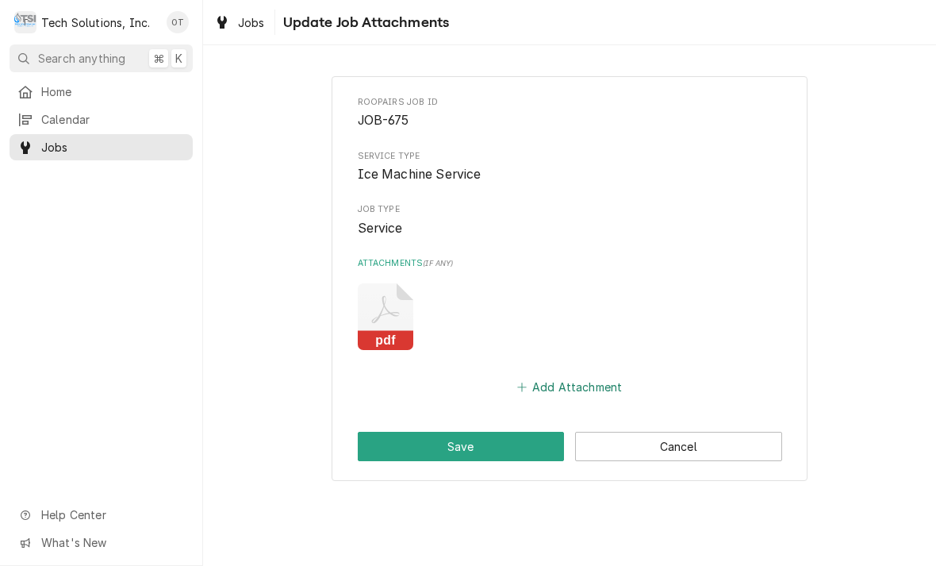
click at [566, 381] on button "Add Attachment" at bounding box center [569, 387] width 111 height 22
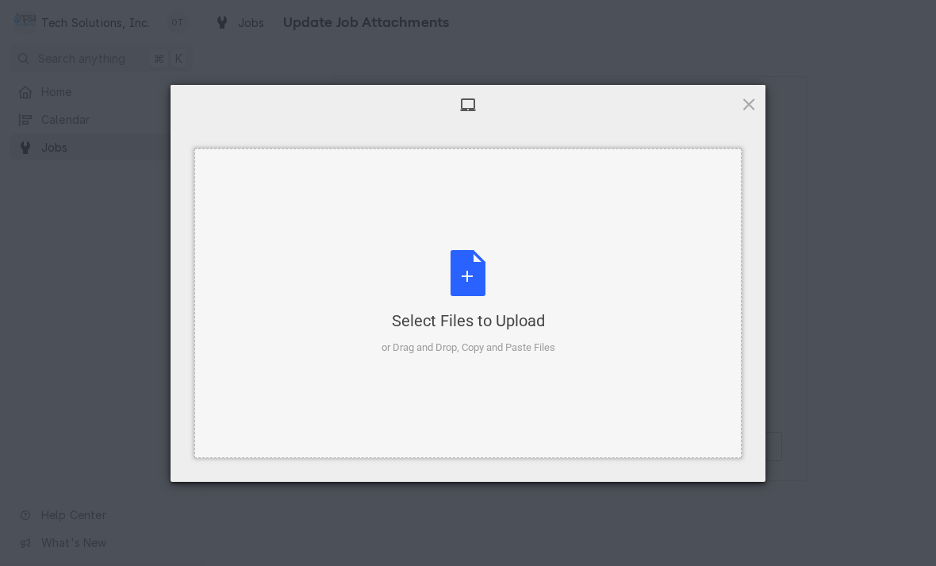
click at [474, 273] on div "Select Files to Upload or Drag and Drop, Copy and Paste Files" at bounding box center [469, 302] width 174 height 105
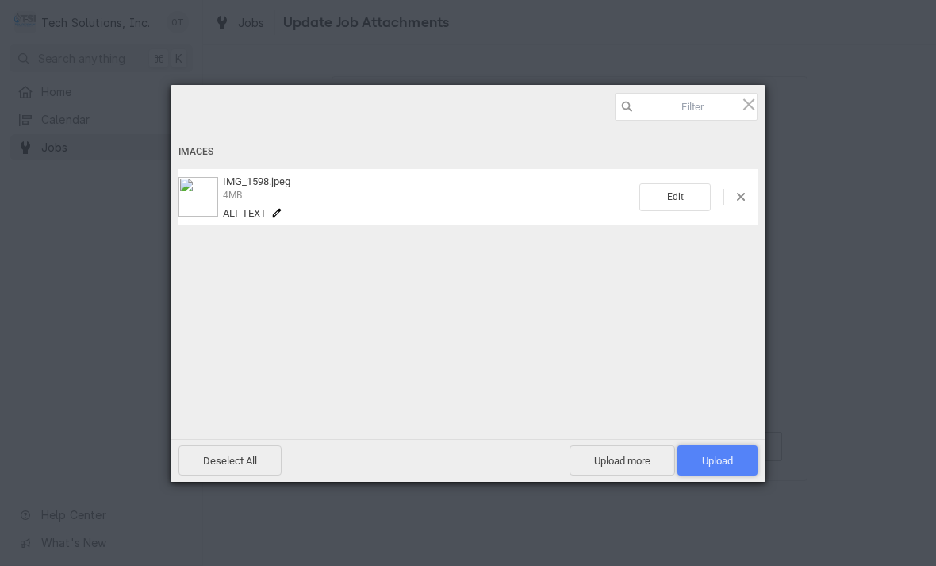
click at [722, 455] on span "Upload 1" at bounding box center [717, 460] width 31 height 12
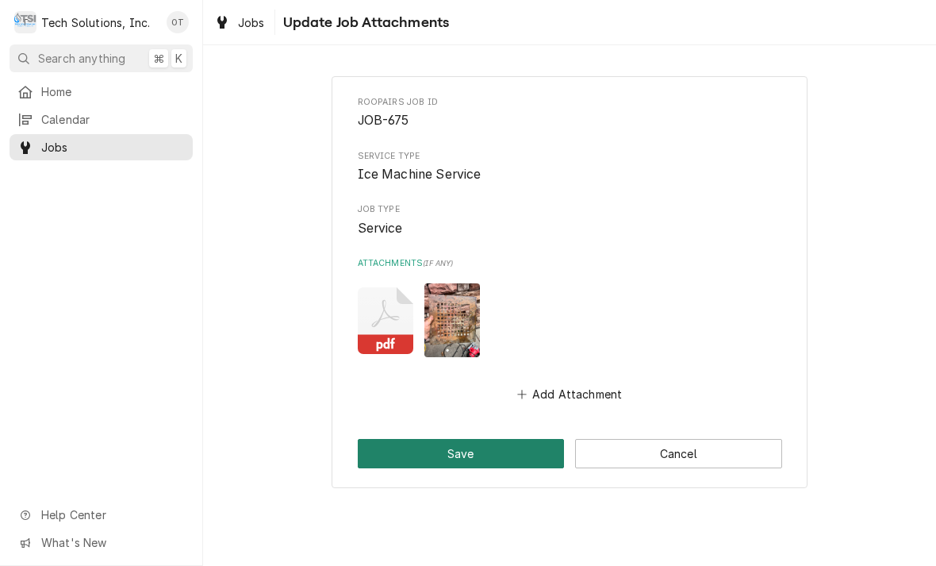
click at [456, 454] on button "Save" at bounding box center [461, 453] width 207 height 29
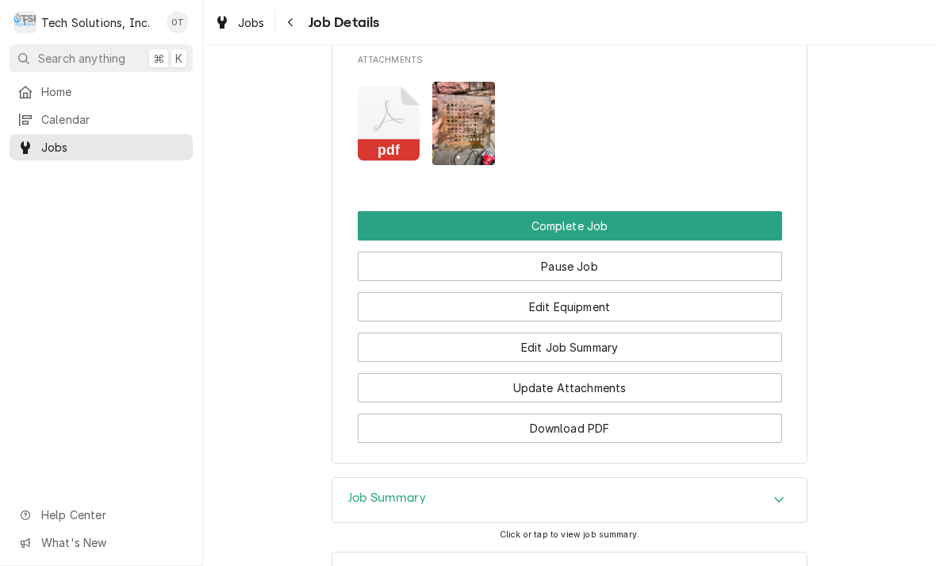
scroll to position [1828, 0]
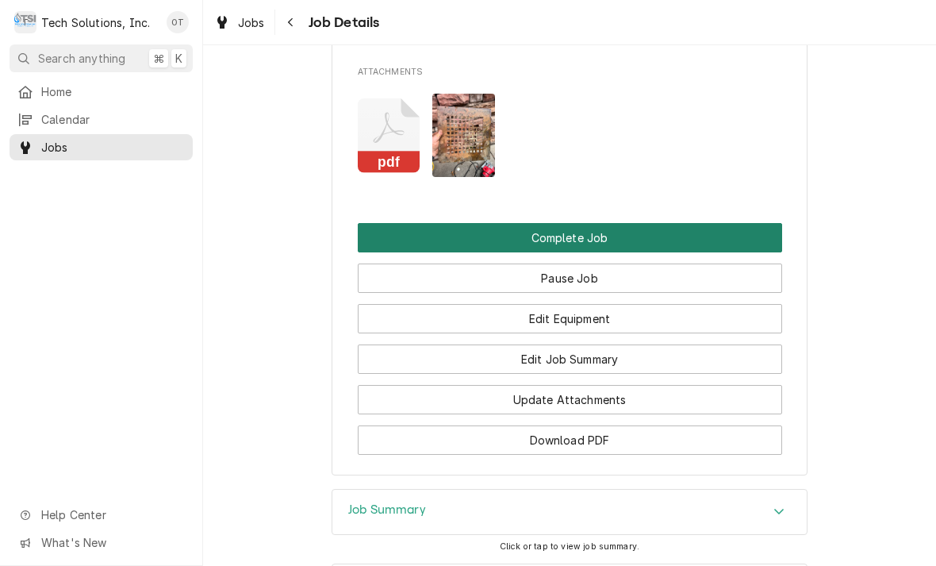
click at [573, 223] on button "Complete Job" at bounding box center [570, 237] width 424 height 29
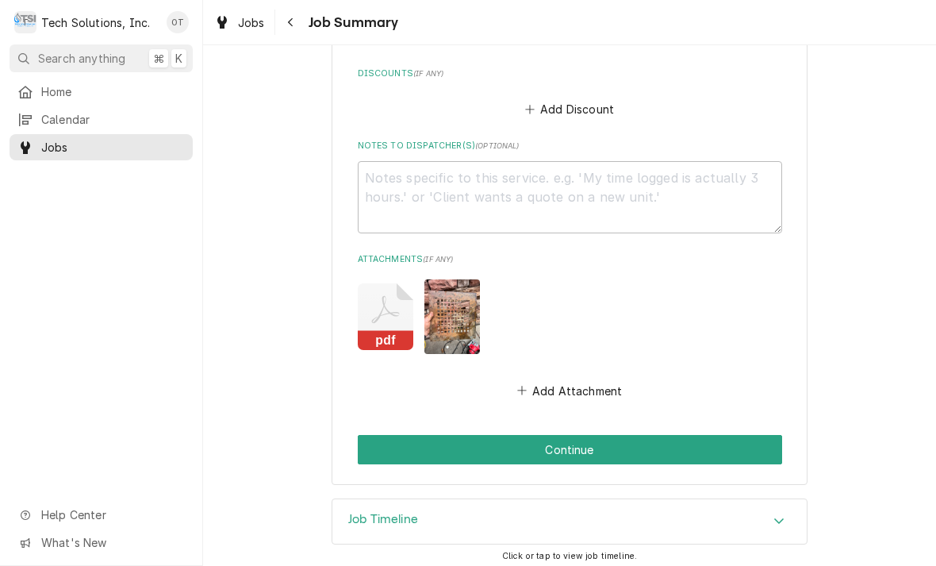
scroll to position [1106, 0]
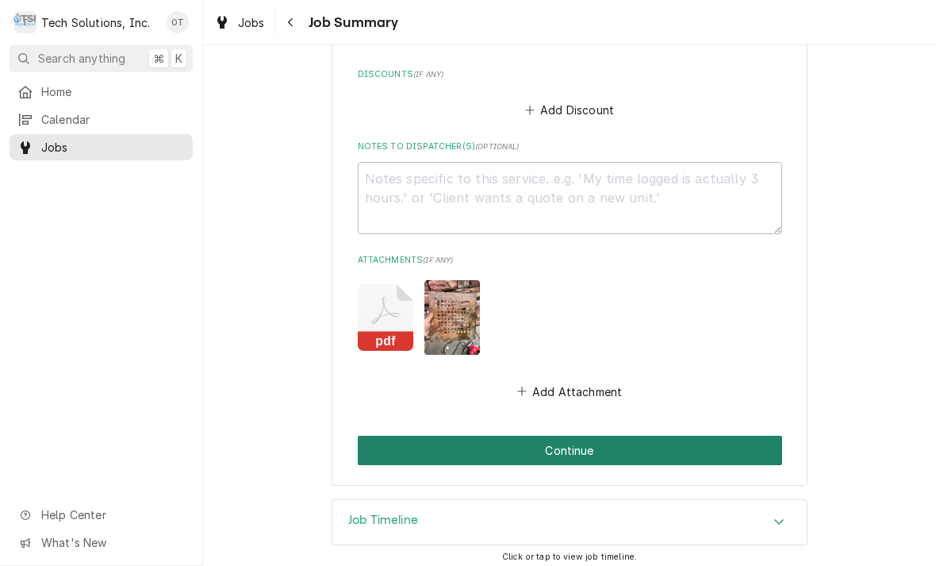
click at [576, 435] on button "Continue" at bounding box center [570, 449] width 424 height 29
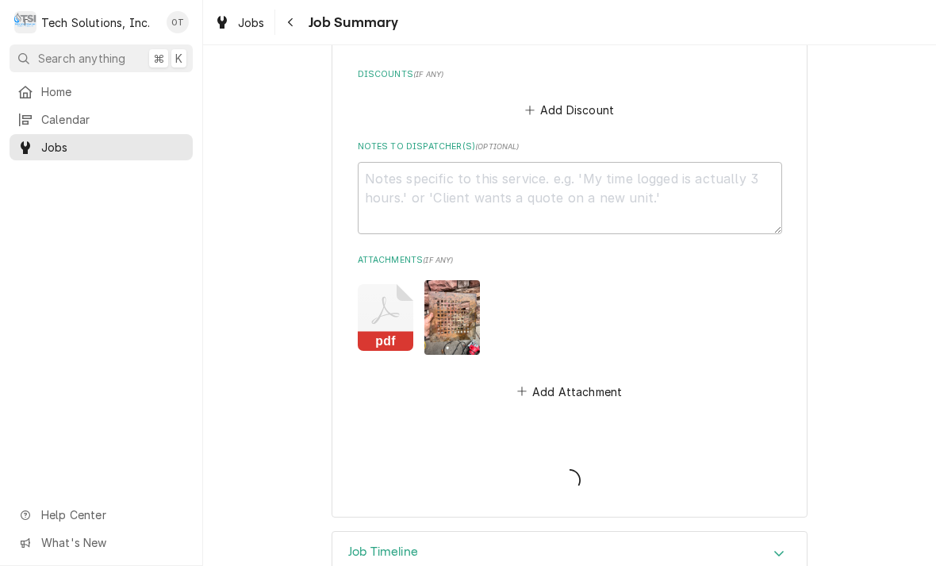
type textarea "x"
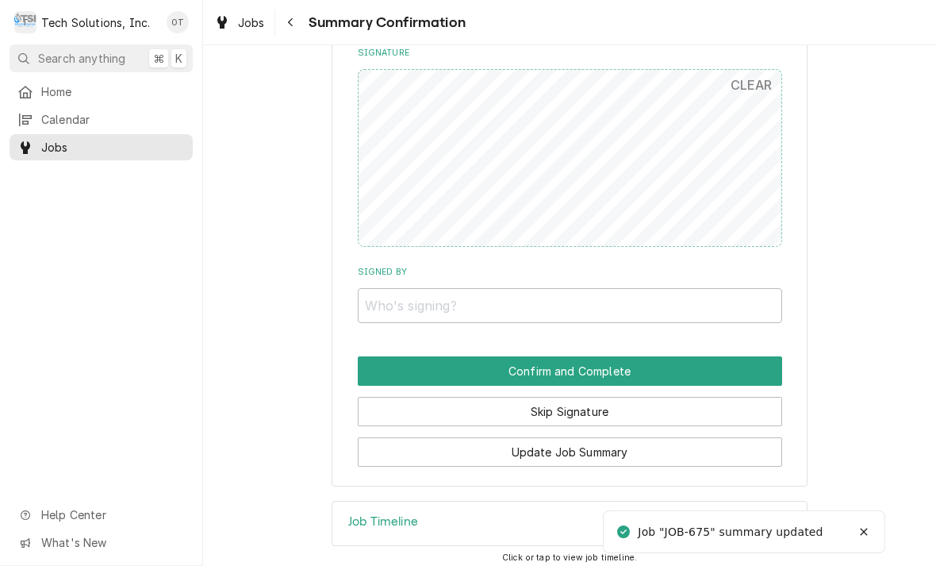
scroll to position [1110, 0]
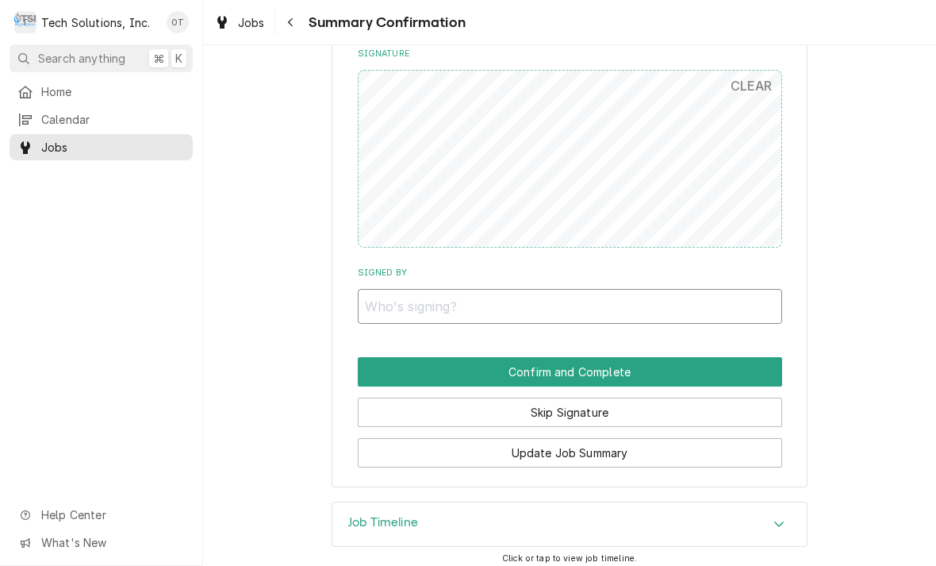
click at [414, 292] on input "Signed By" at bounding box center [570, 306] width 424 height 35
click at [454, 299] on input "Signed By" at bounding box center [570, 306] width 424 height 35
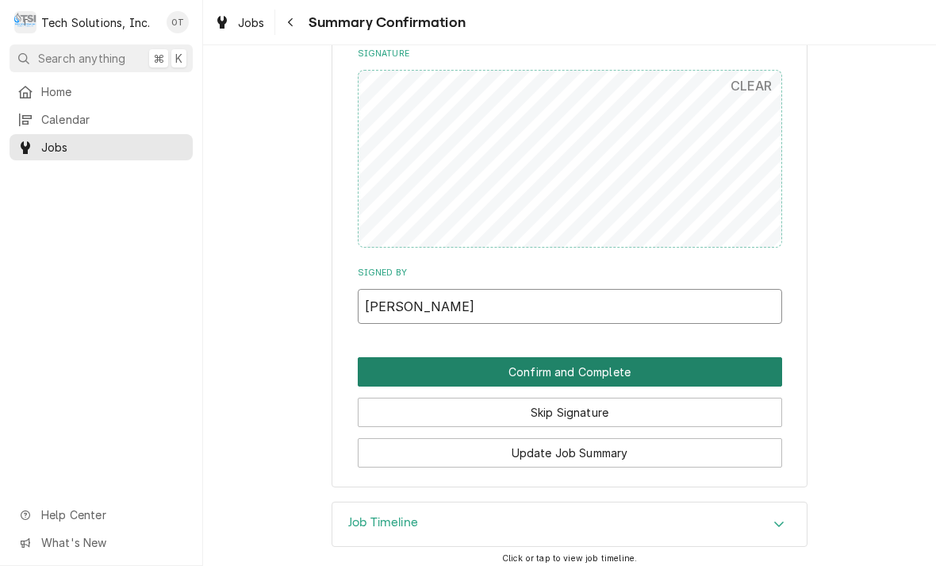
type input "[PERSON_NAME]"
click at [666, 361] on button "Confirm and Complete" at bounding box center [570, 371] width 424 height 29
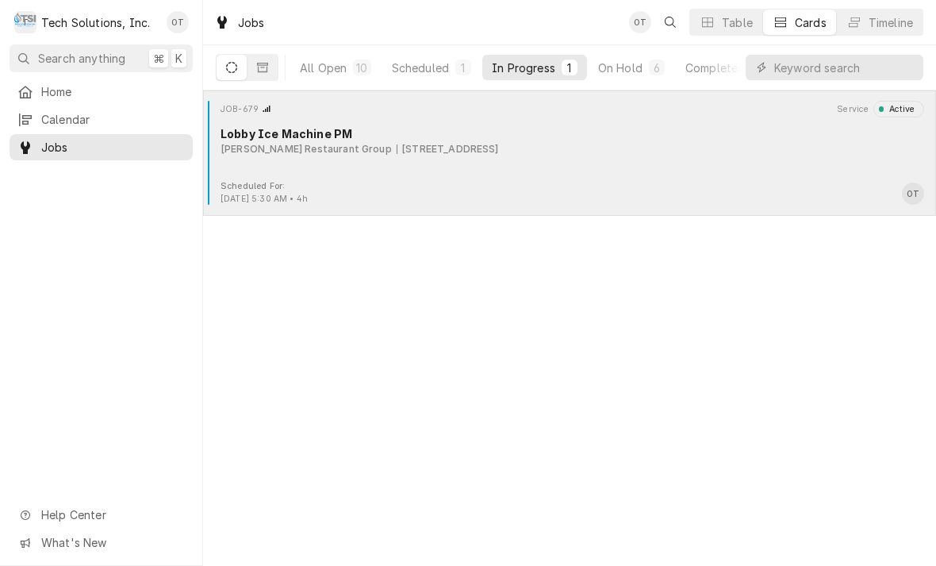
click at [402, 155] on div "[STREET_ADDRESS]" at bounding box center [448, 149] width 102 height 14
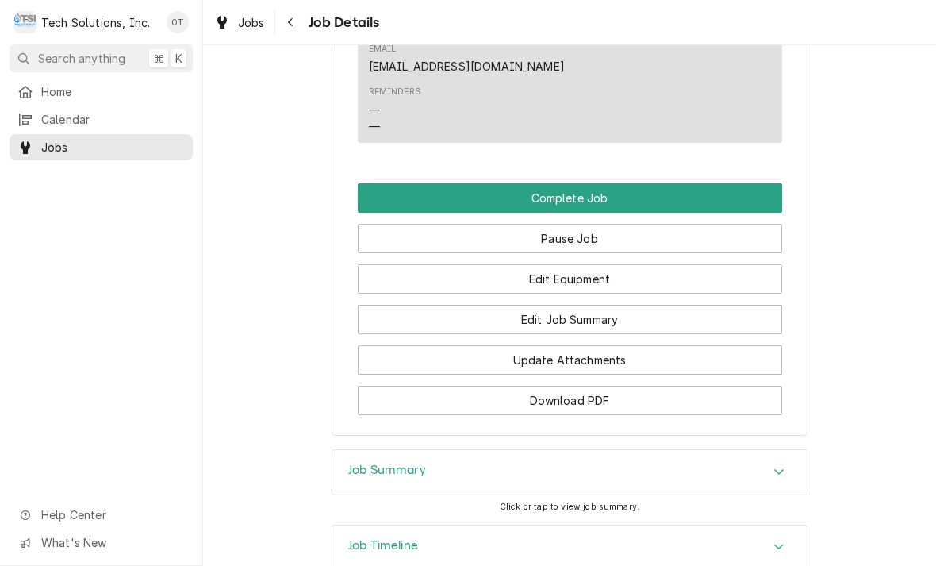
scroll to position [1474, 0]
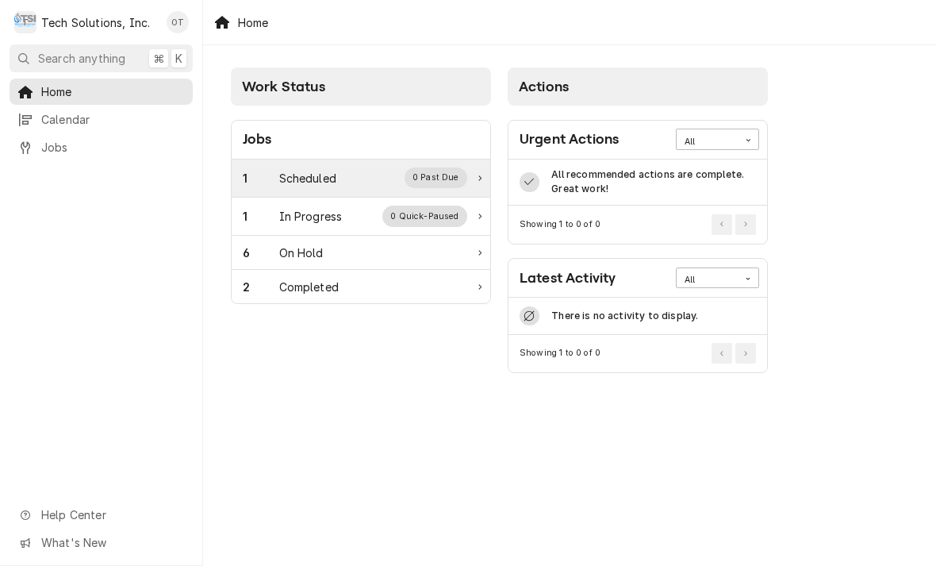
click at [451, 179] on div "0 Past Due" at bounding box center [436, 177] width 63 height 21
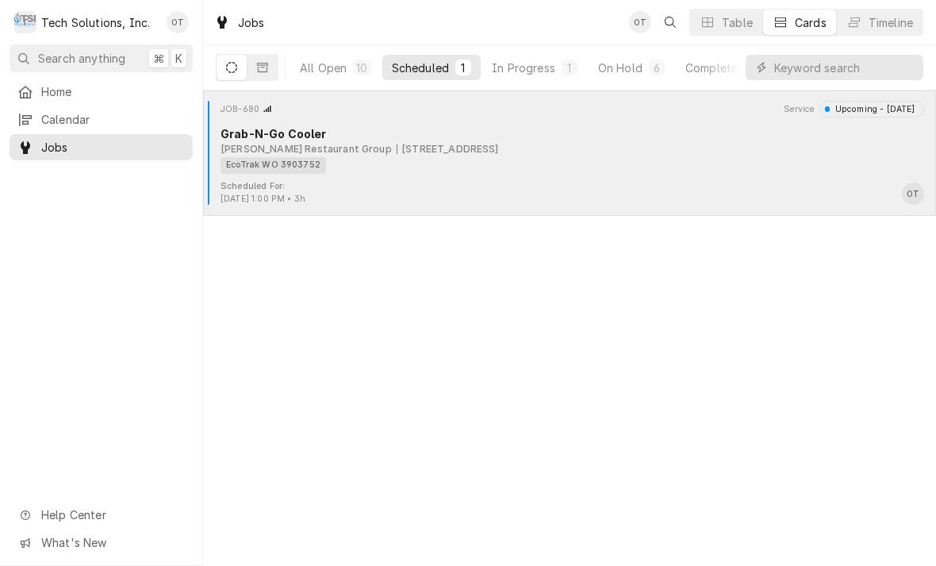
click at [443, 147] on div "65 Liberty Square, Hurricane, WV 25526" at bounding box center [448, 149] width 102 height 14
click at [442, 144] on div "65 Liberty Square, Hurricane, WV 25526" at bounding box center [448, 149] width 102 height 14
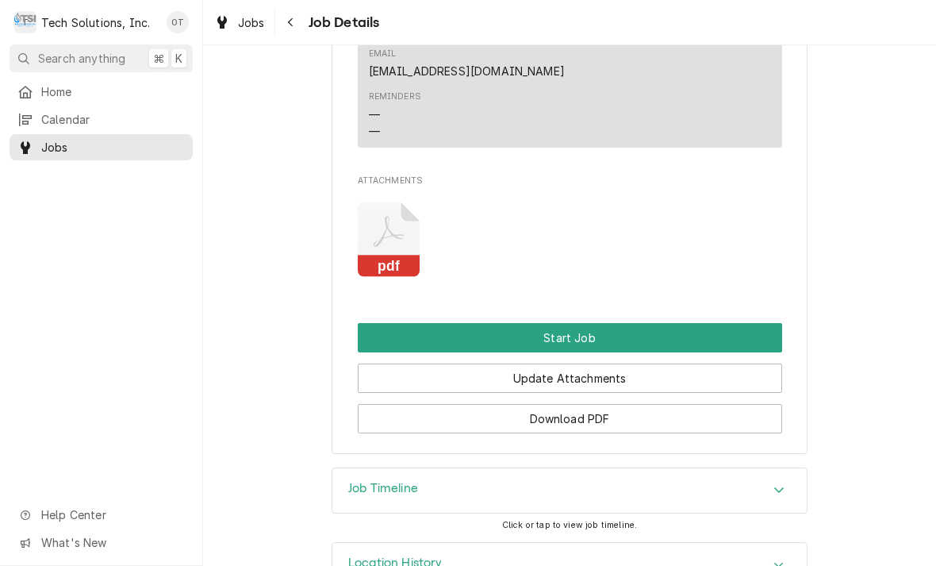
scroll to position [1279, 0]
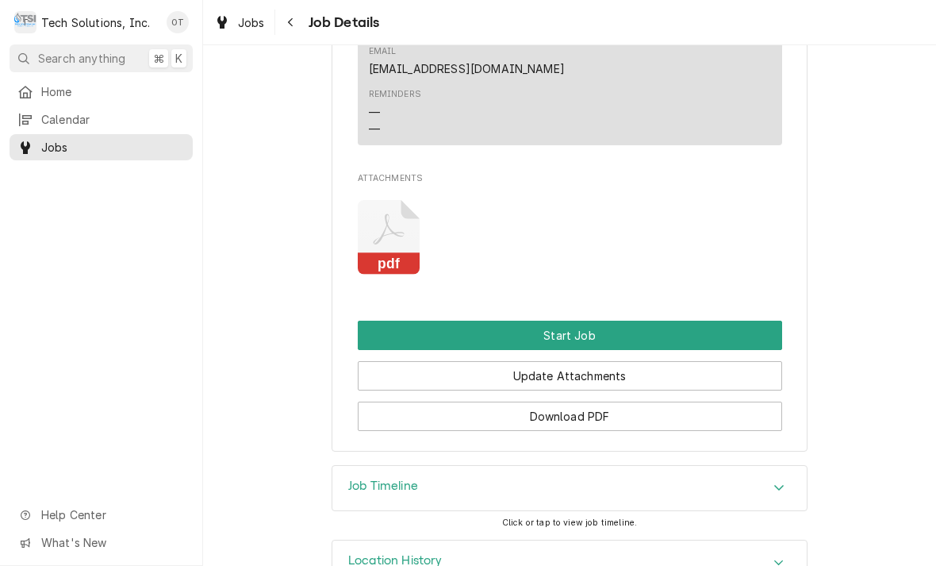
click at [392, 264] on icon "Attachments" at bounding box center [389, 237] width 63 height 75
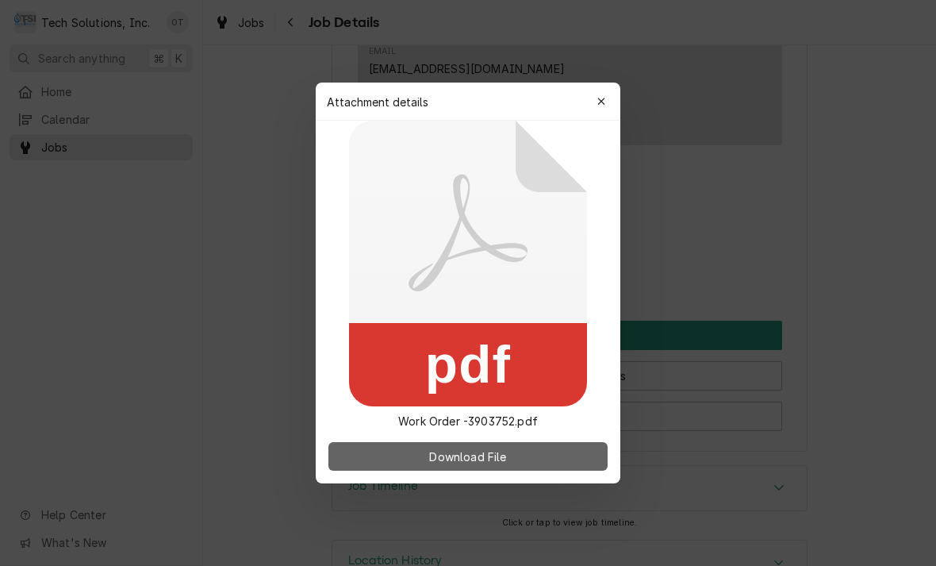
click at [473, 451] on span "Download File" at bounding box center [467, 456] width 83 height 17
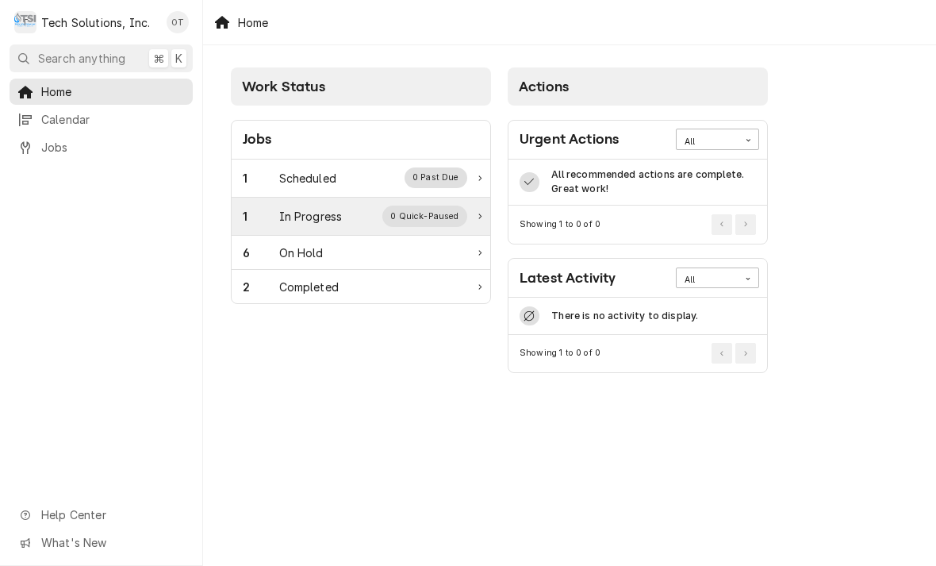
click at [432, 219] on div "0 Quick-Paused" at bounding box center [424, 215] width 85 height 21
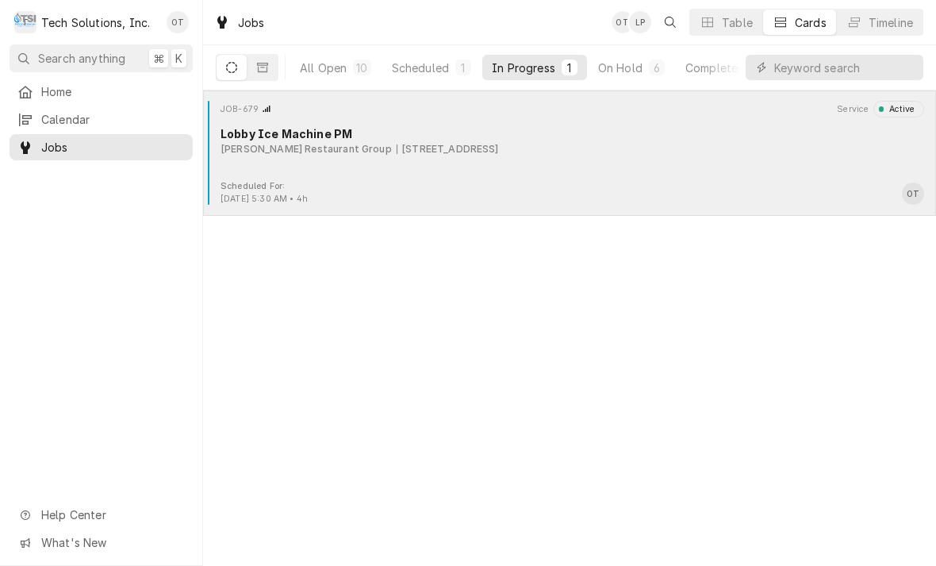
click at [576, 163] on div "JOB-679 Service Active Lobby Ice Machine PM Flynn Restaurant Group 2830 Mountai…" at bounding box center [569, 140] width 720 height 79
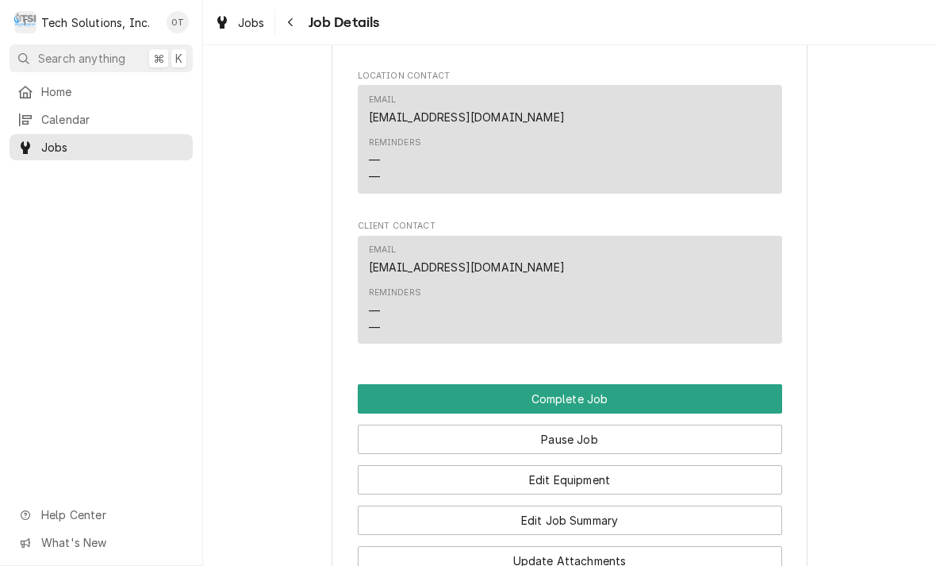
scroll to position [1268, 0]
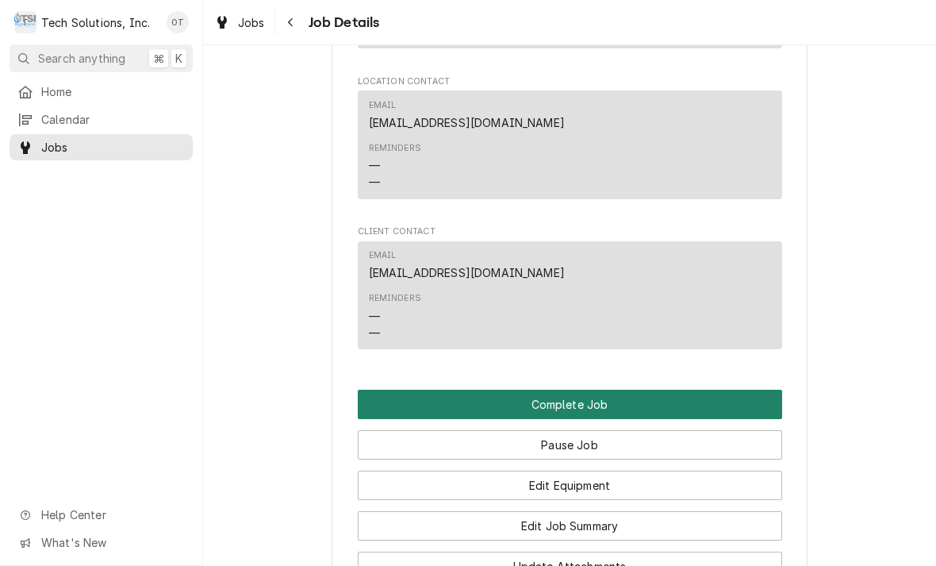
click at [565, 389] on button "Complete Job" at bounding box center [570, 403] width 424 height 29
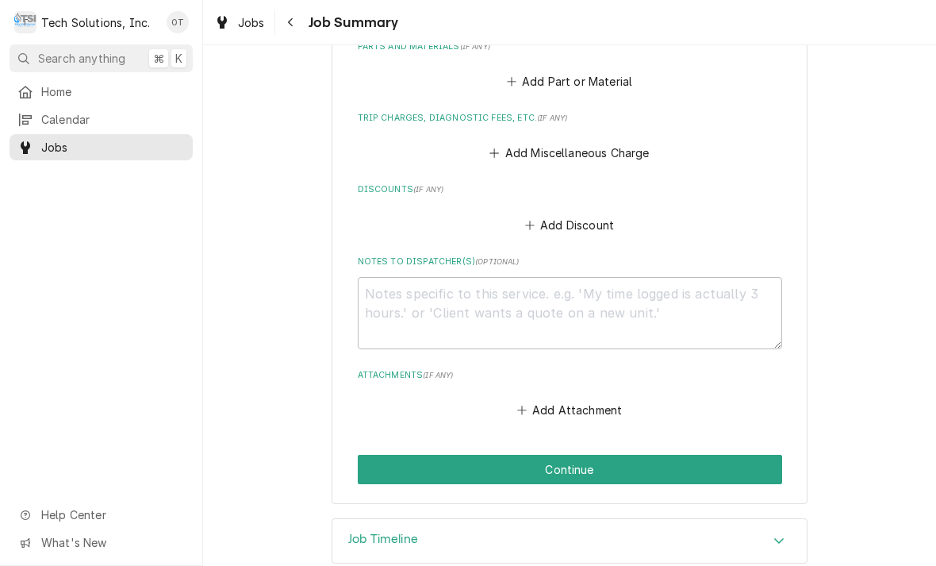
scroll to position [838, 0]
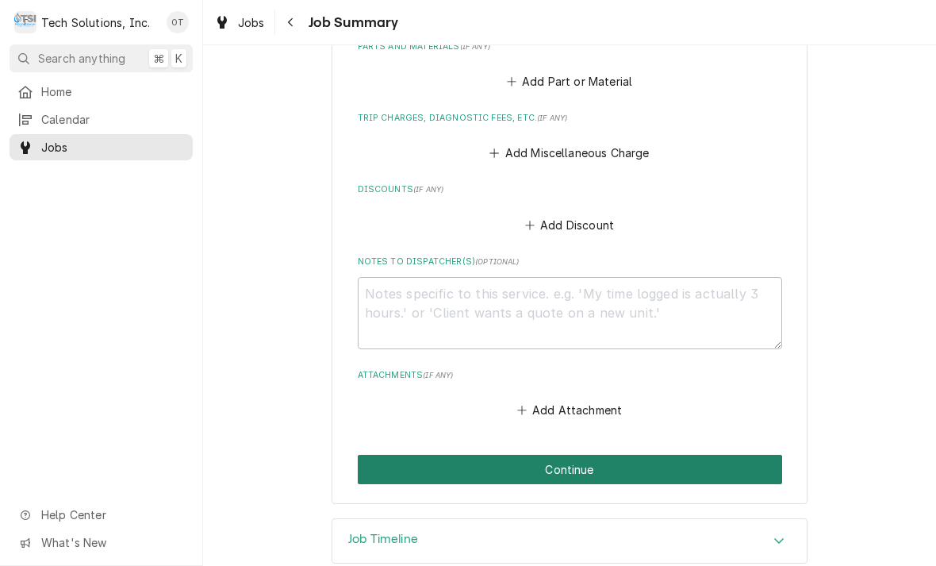
click at [576, 454] on button "Continue" at bounding box center [570, 468] width 424 height 29
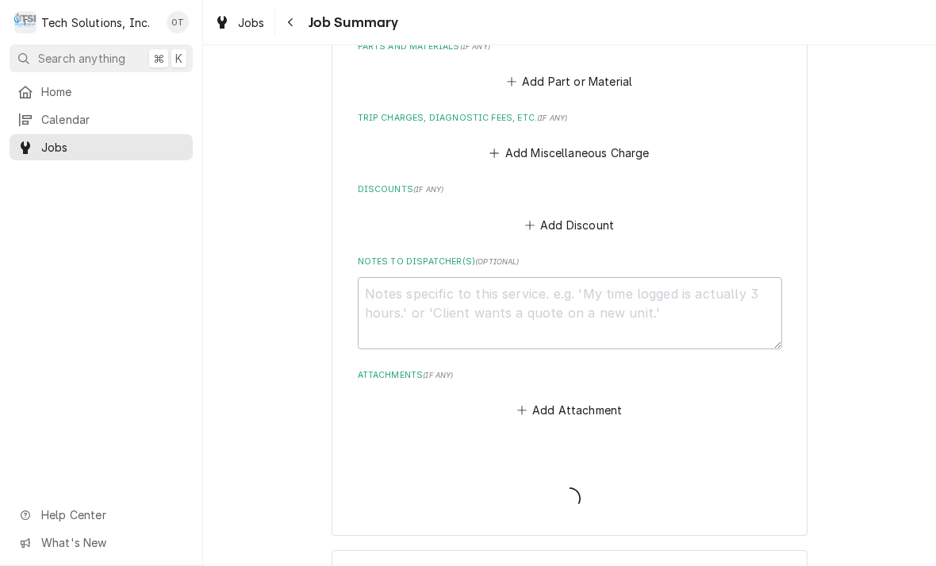
type textarea "x"
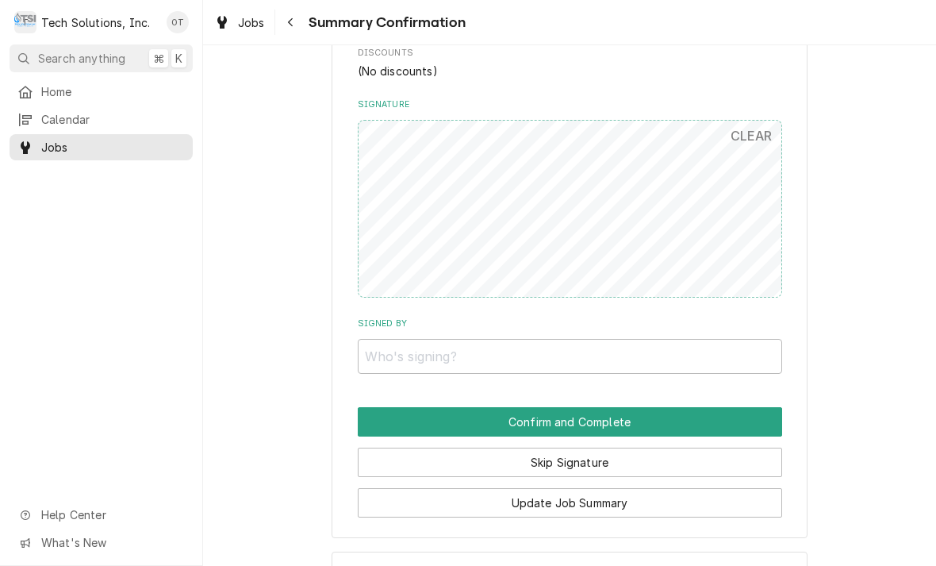
scroll to position [814, 0]
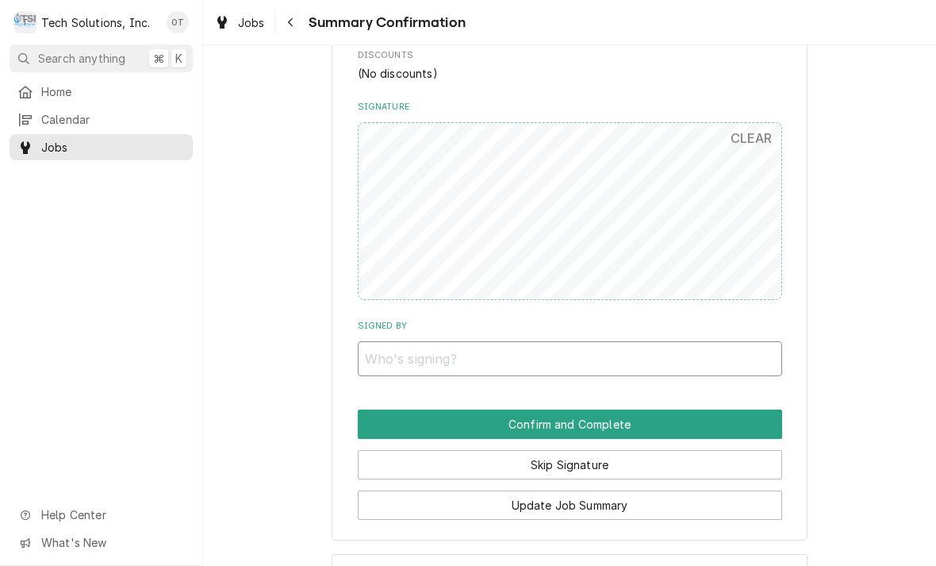
click at [451, 341] on input "Signed By" at bounding box center [570, 358] width 424 height 35
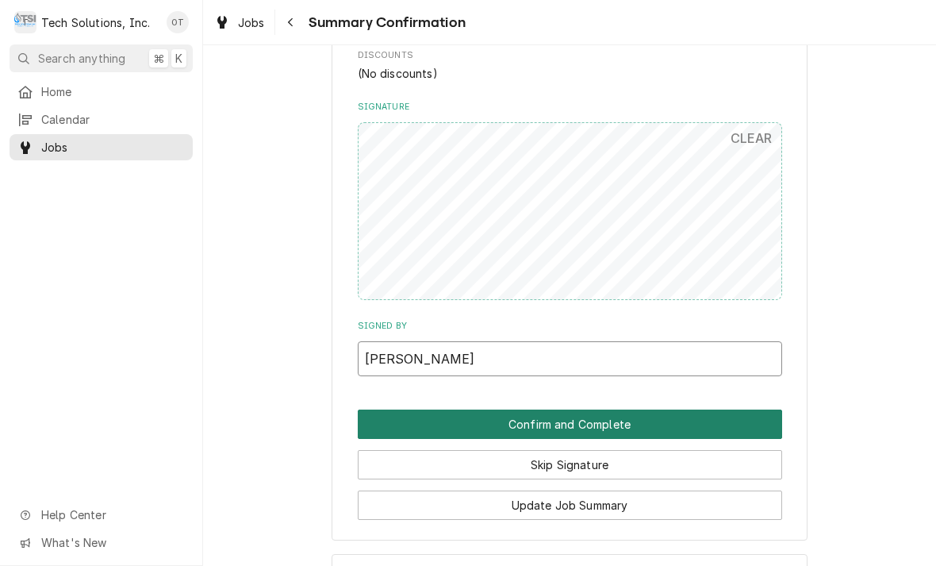
type input "John gage"
click at [589, 409] on button "Confirm and Complete" at bounding box center [570, 423] width 424 height 29
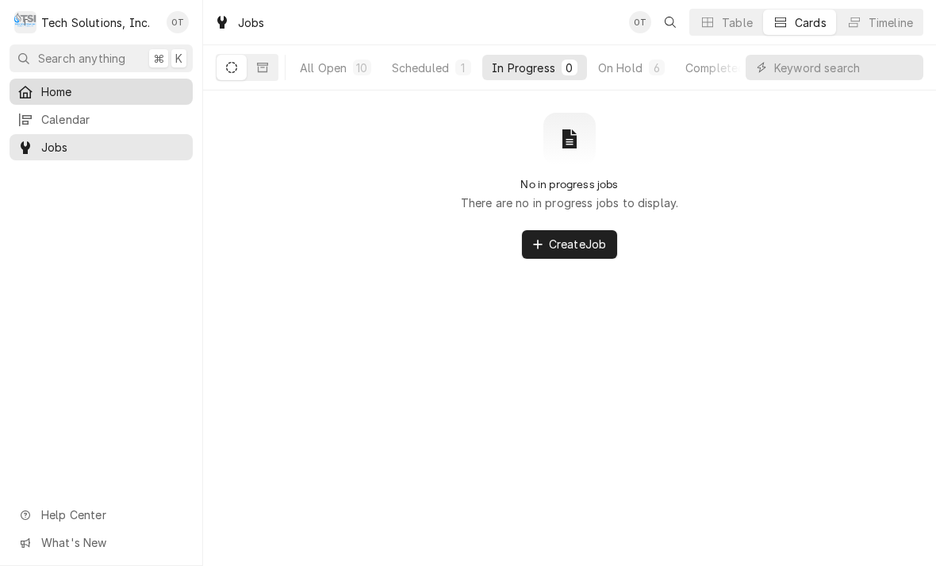
click at [40, 89] on div "Home" at bounding box center [100, 91] width 167 height 17
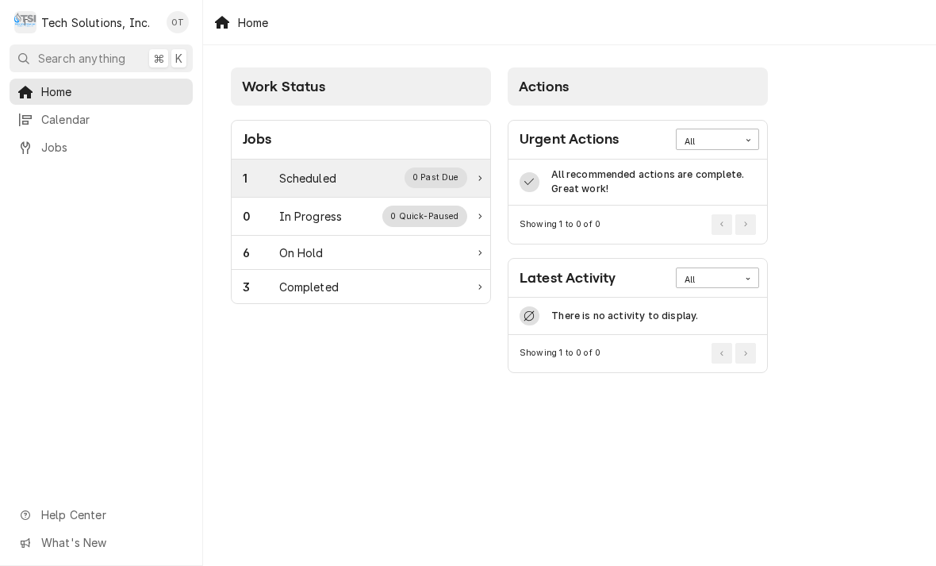
click at [439, 178] on div "0 Past Due" at bounding box center [436, 177] width 63 height 21
